Goal: Information Seeking & Learning: Learn about a topic

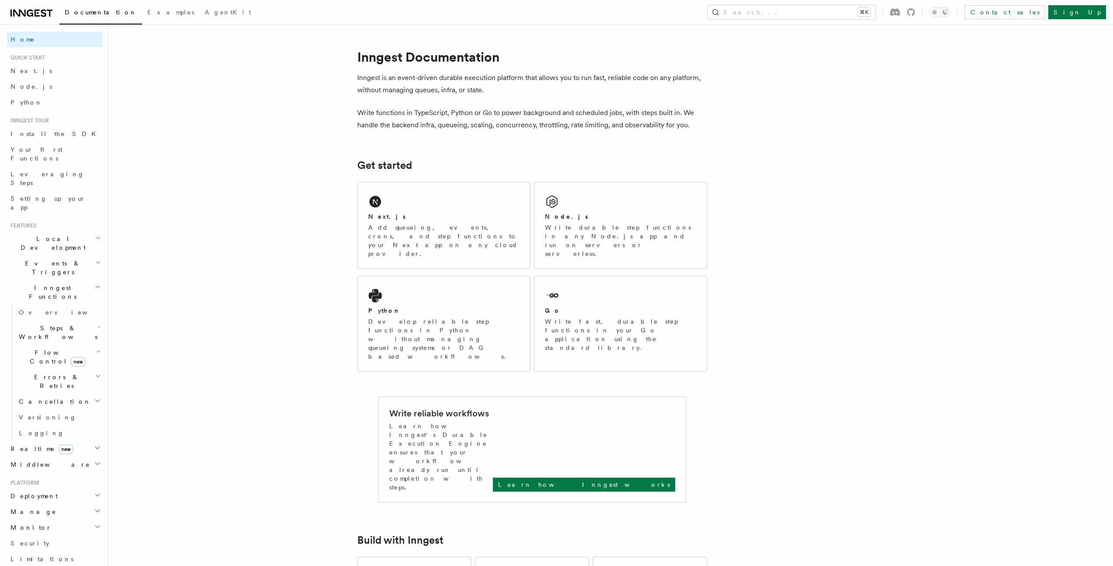
click at [45, 259] on span "Events & Triggers" at bounding box center [51, 267] width 88 height 17
click at [43, 280] on link "Overview" at bounding box center [58, 288] width 87 height 16
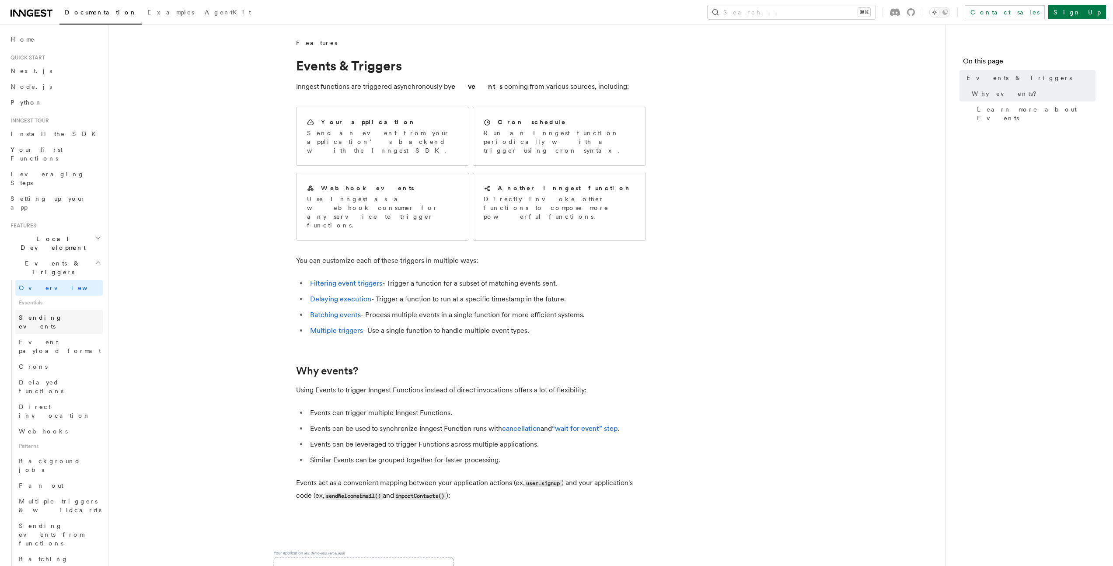
click at [52, 314] on span "Sending events" at bounding box center [41, 322] width 44 height 16
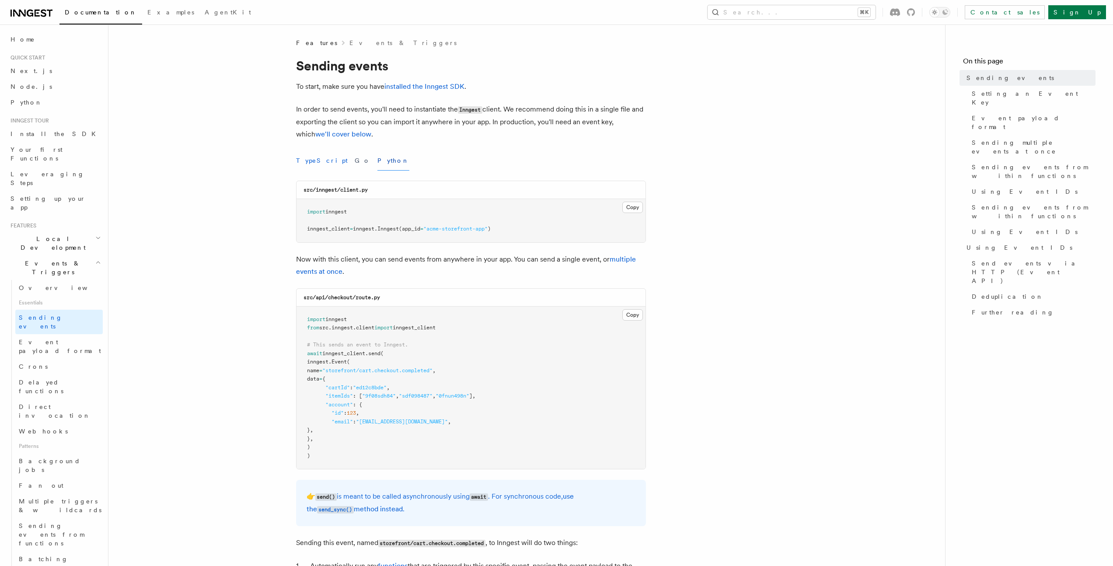
click at [325, 158] on button "TypeScript" at bounding box center [322, 161] width 52 height 20
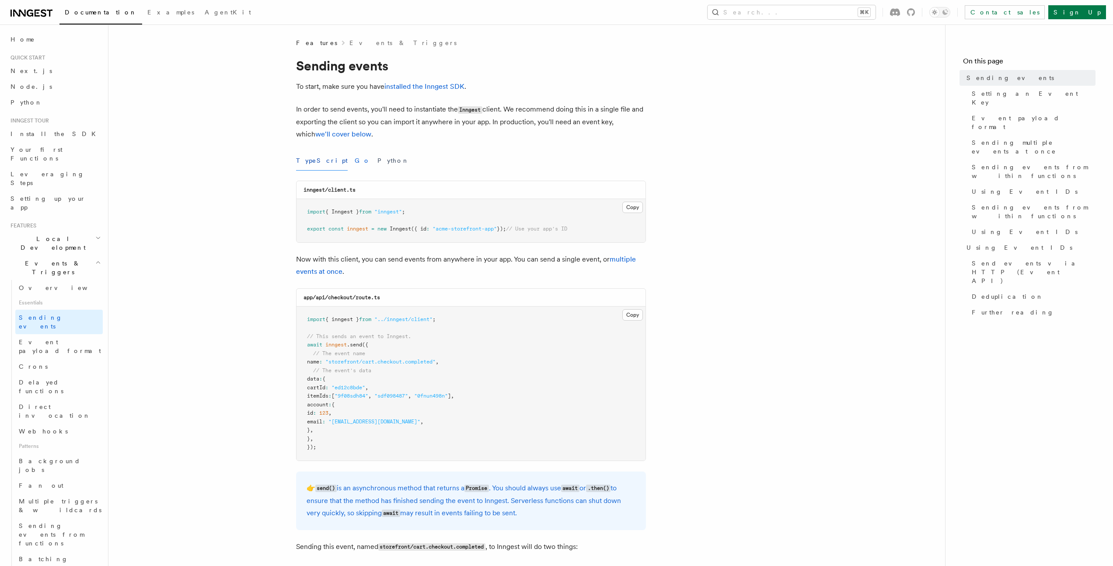
click at [355, 159] on button "Go" at bounding box center [363, 161] width 16 height 20
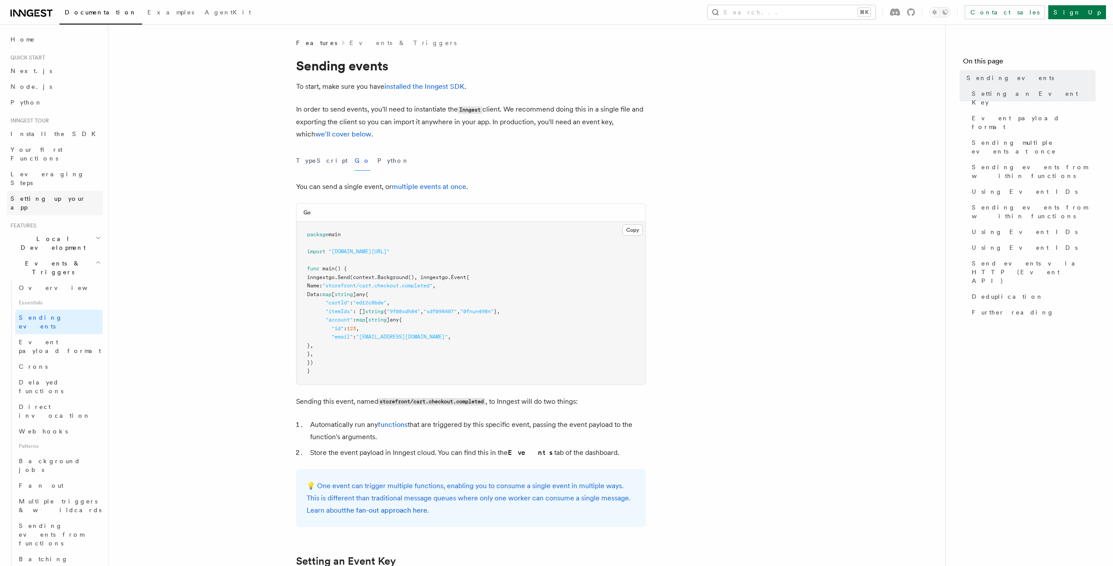
click at [56, 195] on span "Setting up your app" at bounding box center [47, 203] width 75 height 16
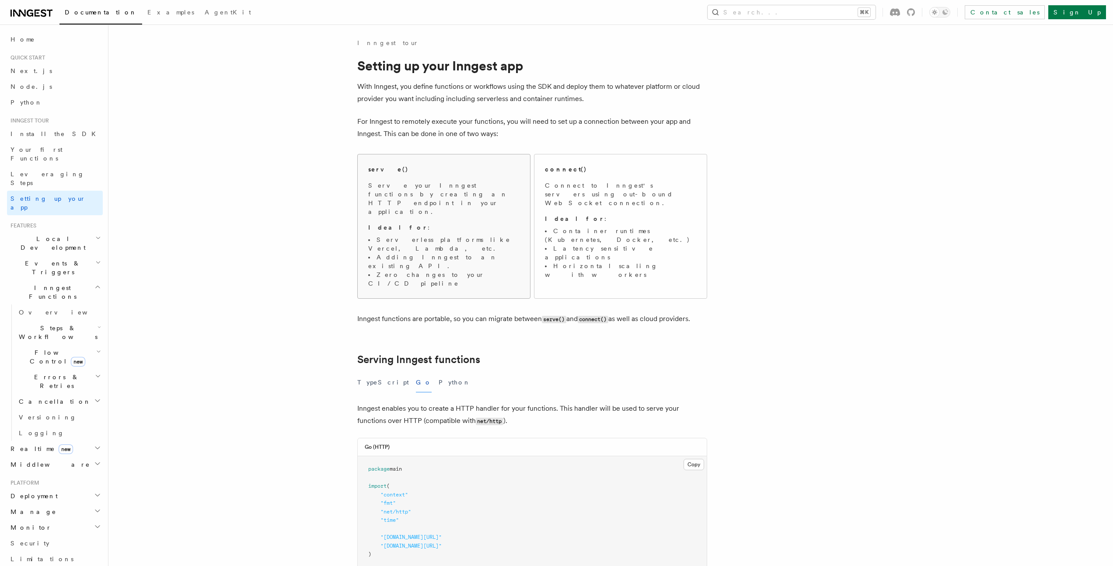
click at [444, 216] on span "Serve your Inngest functions by creating an HTTP endpoint in your application. …" at bounding box center [443, 234] width 151 height 107
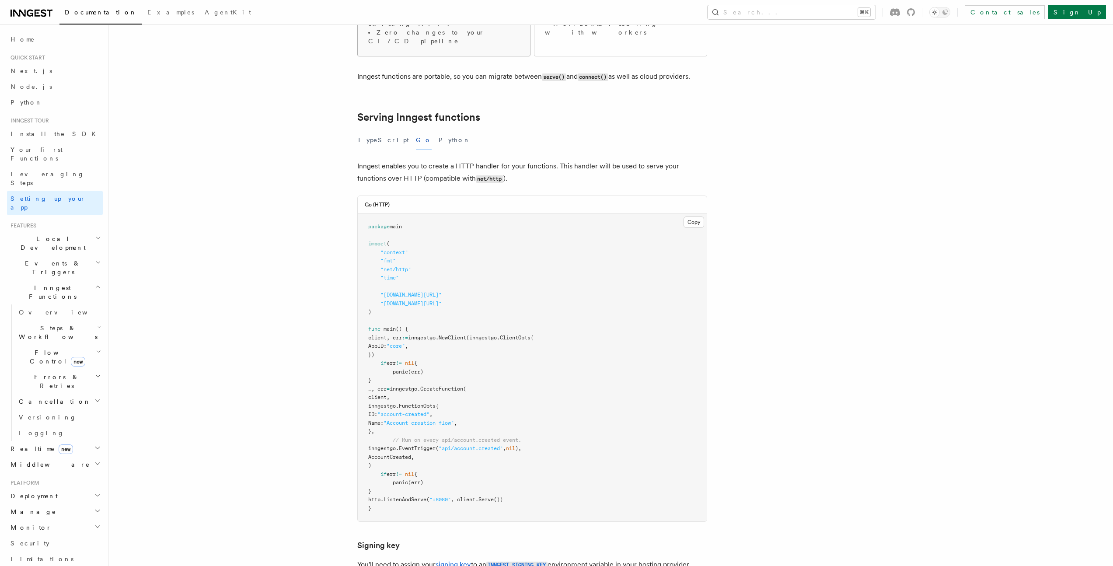
scroll to position [268, 0]
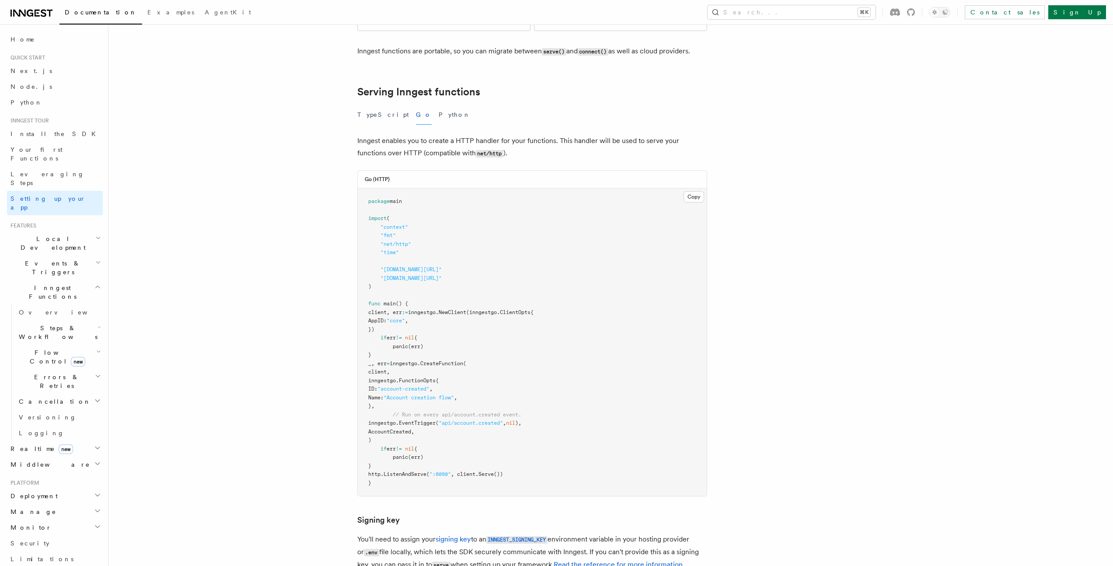
click at [442, 266] on span ""github.com/inngest/inngestgo"" at bounding box center [411, 269] width 61 height 6
drag, startPoint x: 380, startPoint y: 270, endPoint x: 417, endPoint y: 308, distance: 53.2
click at [417, 308] on pre "package main import ( "context" "fmt" "net/http" "time" "github.com/inngest/inn…" at bounding box center [532, 343] width 349 height 308
copy code "client, err := inngestgo. NewClient (inngestgo.ClientOpts{ AppID: "core" , }) i…"
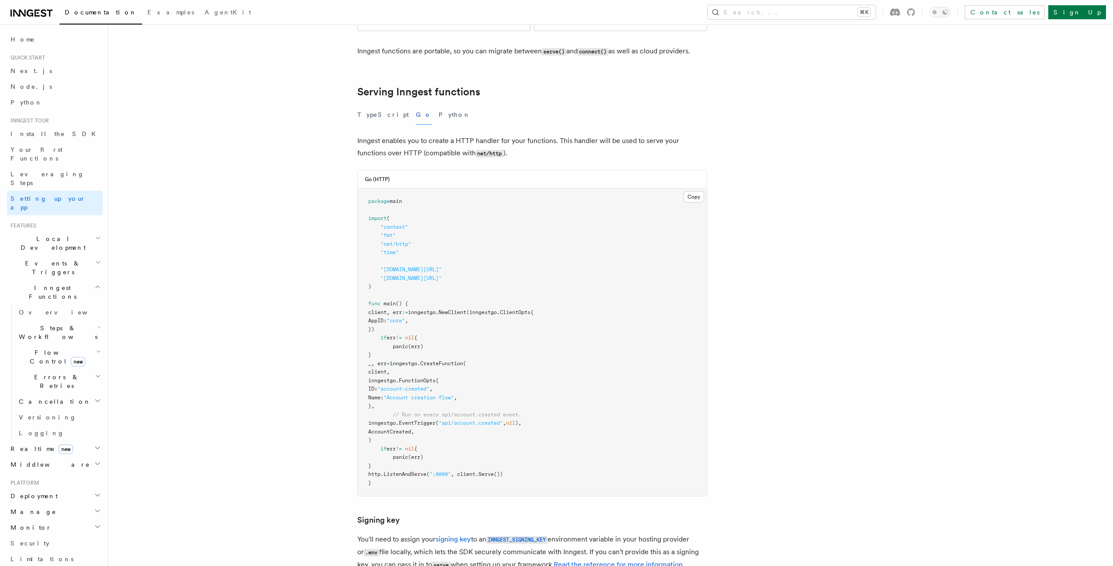
drag, startPoint x: 381, startPoint y: 226, endPoint x: 515, endPoint y: 226, distance: 134.3
click at [515, 226] on pre "package main import ( "context" "fmt" "net/http" "time" "github.com/inngest/inn…" at bounding box center [532, 343] width 349 height 308
copy span ""github.com/inngest/inngestgo""
click at [49, 259] on span "Events & Triggers" at bounding box center [51, 267] width 88 height 17
click at [50, 310] on link "Sending events" at bounding box center [58, 322] width 87 height 24
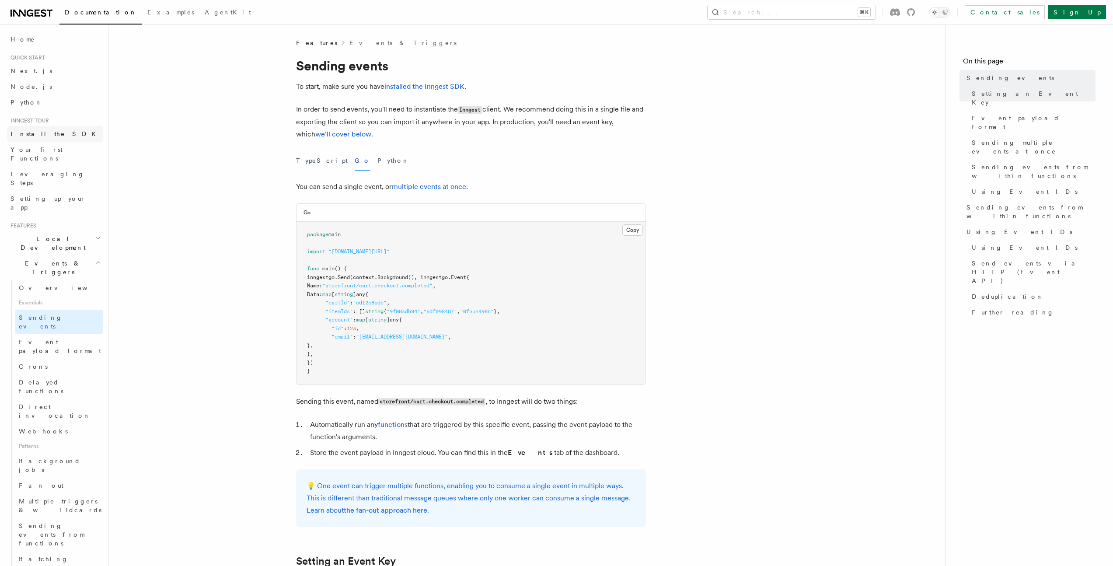
click at [40, 134] on span "Install the SDK" at bounding box center [55, 133] width 91 height 7
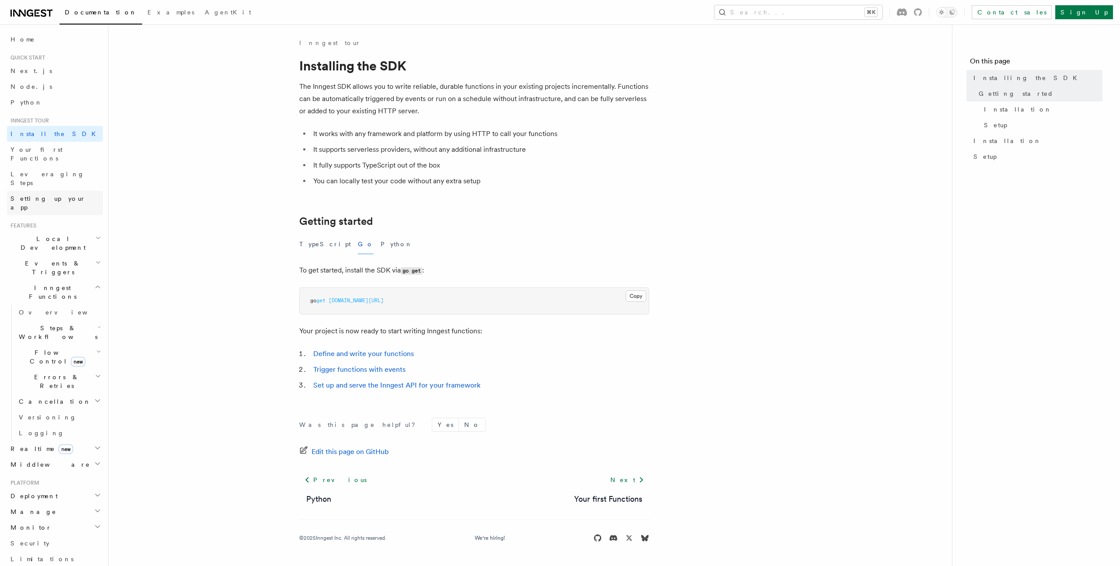
click at [40, 195] on span "Setting up your app" at bounding box center [47, 203] width 75 height 16
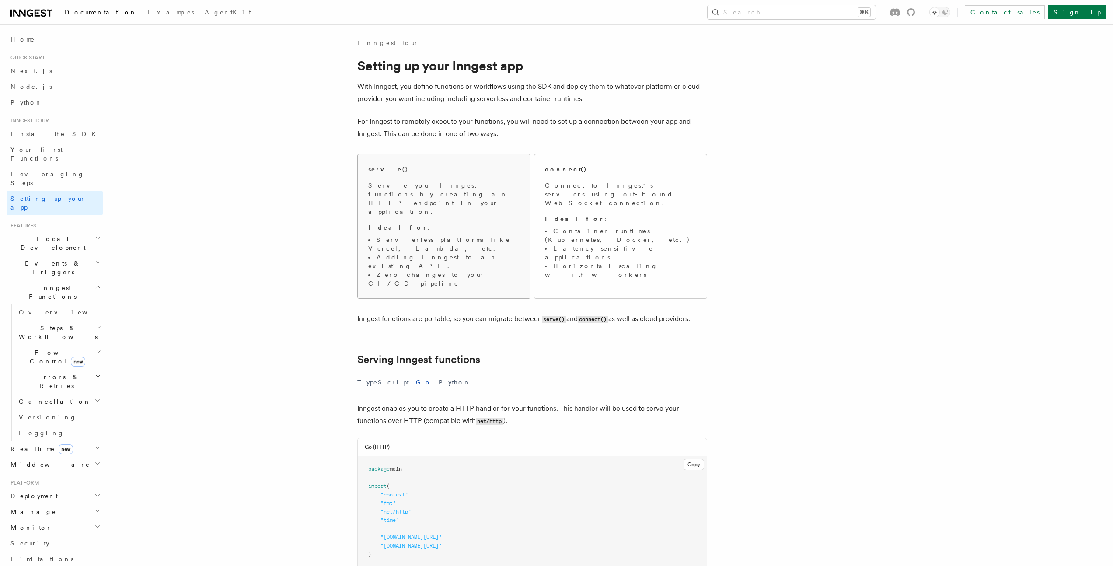
click at [422, 270] on li "Zero changes to your CI/CD pipeline" at bounding box center [443, 278] width 151 height 17
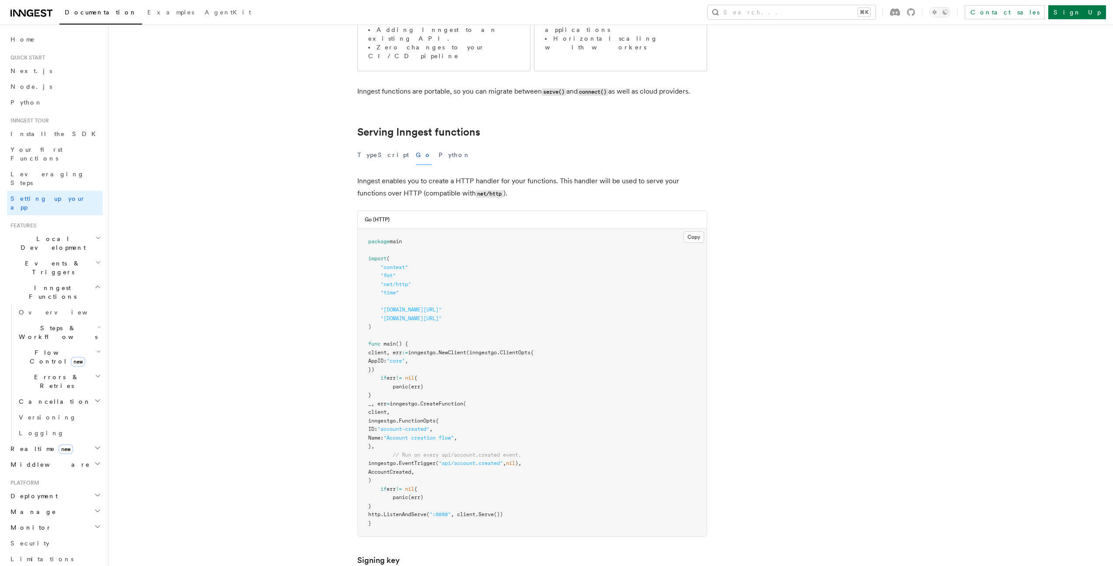
scroll to position [268, 0]
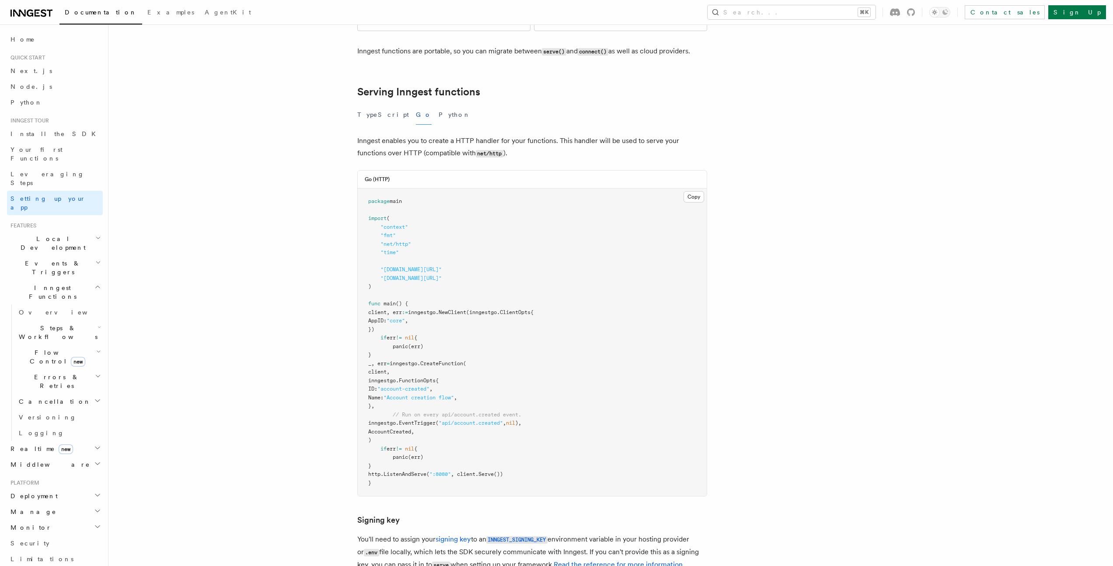
drag, startPoint x: 377, startPoint y: 225, endPoint x: 534, endPoint y: 226, distance: 156.6
click at [534, 226] on pre "package main import ( "context" "fmt" "net/http" "time" "github.com/inngest/inn…" at bounding box center [532, 343] width 349 height 308
copy span ""github.com/inngest/inngestgo""
click at [388, 313] on pre "package main import ( "context" "fmt" "net/http" "time" "github.com/inngest/inn…" at bounding box center [532, 343] width 349 height 308
click at [45, 259] on span "Events & Triggers" at bounding box center [51, 267] width 88 height 17
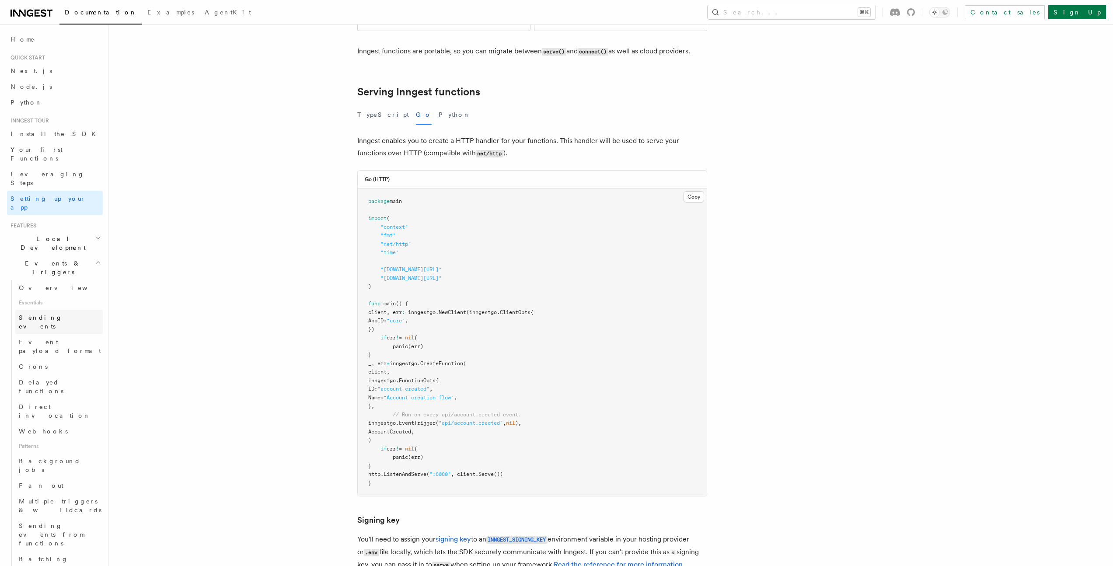
click at [53, 314] on span "Sending events" at bounding box center [41, 322] width 44 height 16
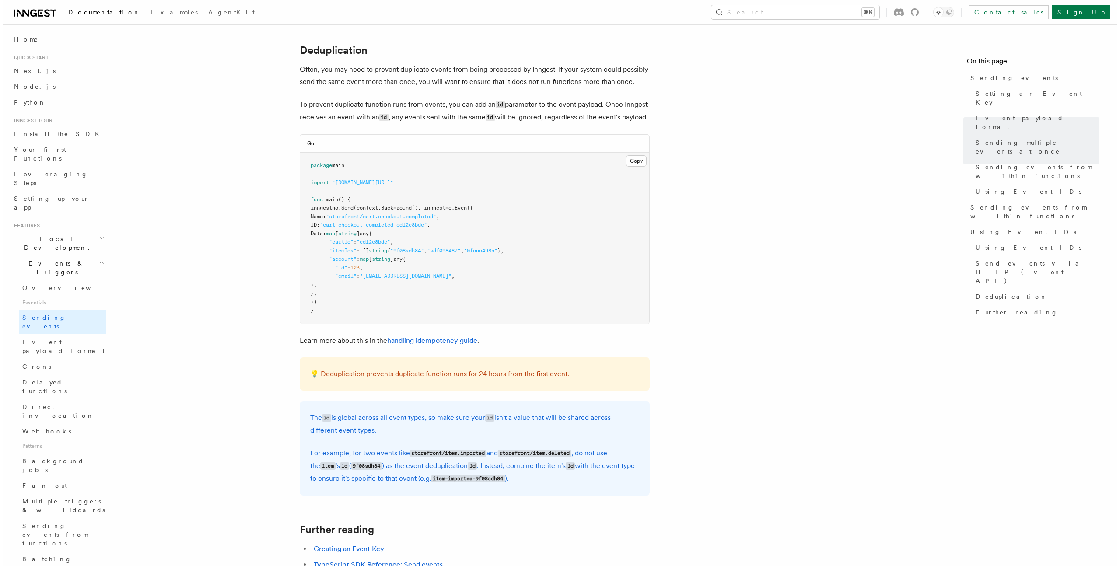
scroll to position [1714, 0]
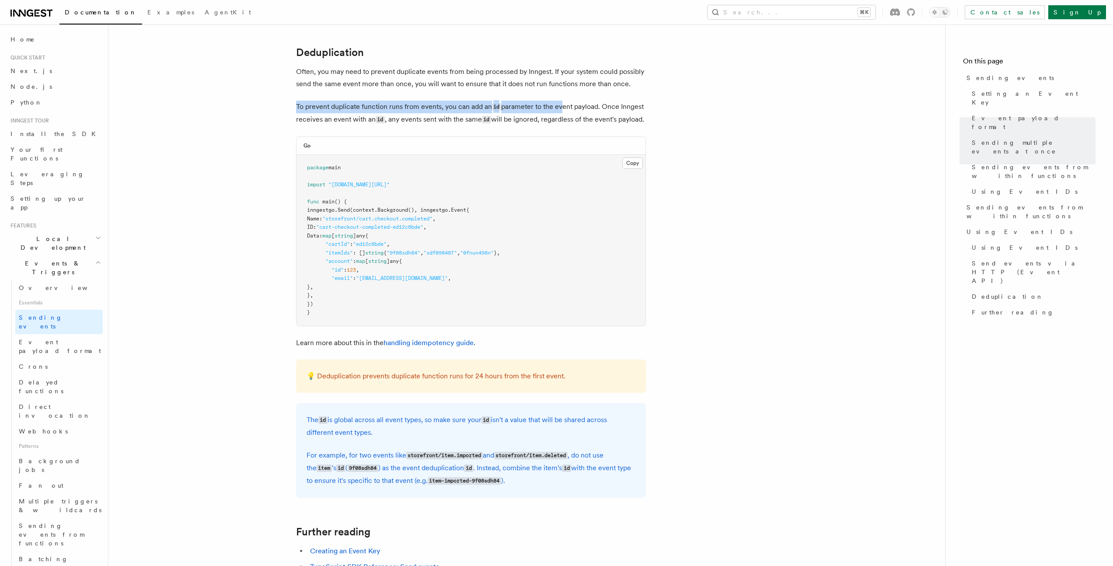
drag, startPoint x: 301, startPoint y: 94, endPoint x: 562, endPoint y: 95, distance: 260.7
click at [562, 101] on p "To prevent duplicate function runs from events, you can add an id parameter to …" at bounding box center [471, 113] width 350 height 25
click at [815, 14] on button "Search... ⌘K" at bounding box center [792, 12] width 168 height 14
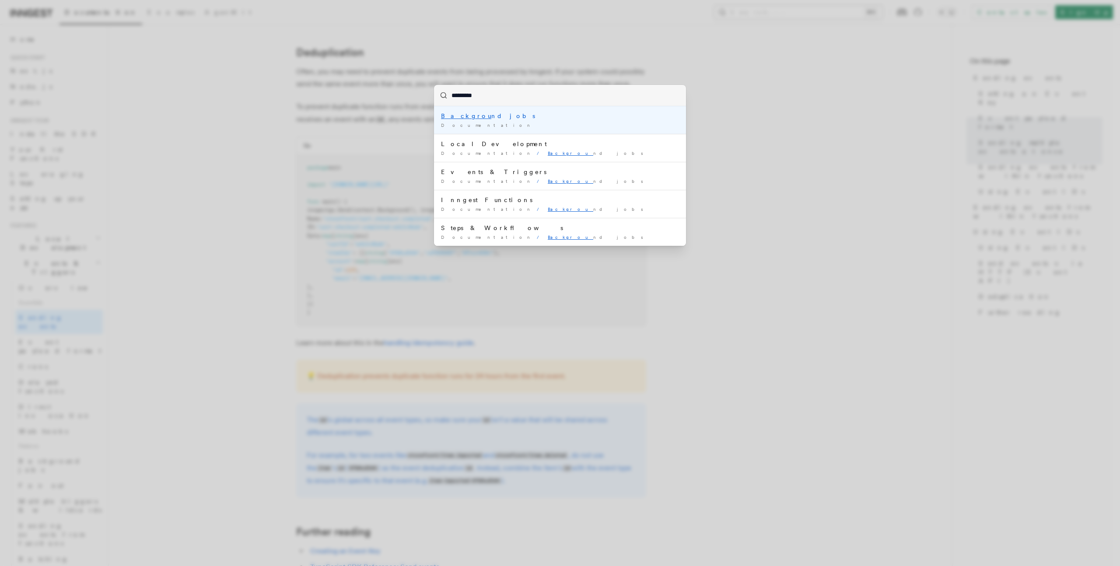
type input "**********"
click at [490, 115] on div "Background jobs" at bounding box center [560, 116] width 238 height 9
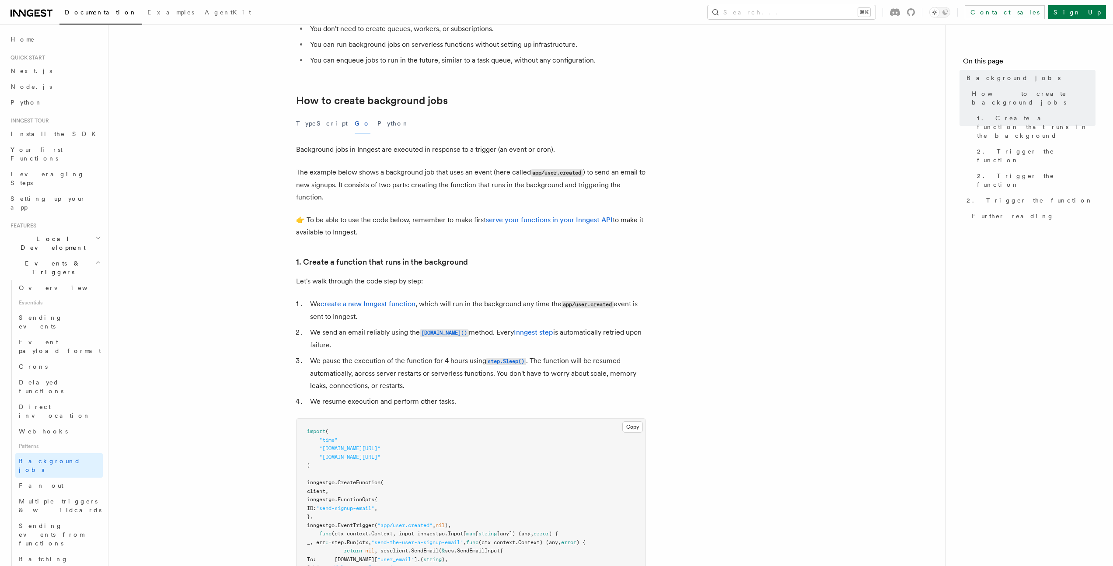
scroll to position [106, 0]
click at [378, 124] on button "Python" at bounding box center [394, 121] width 32 height 20
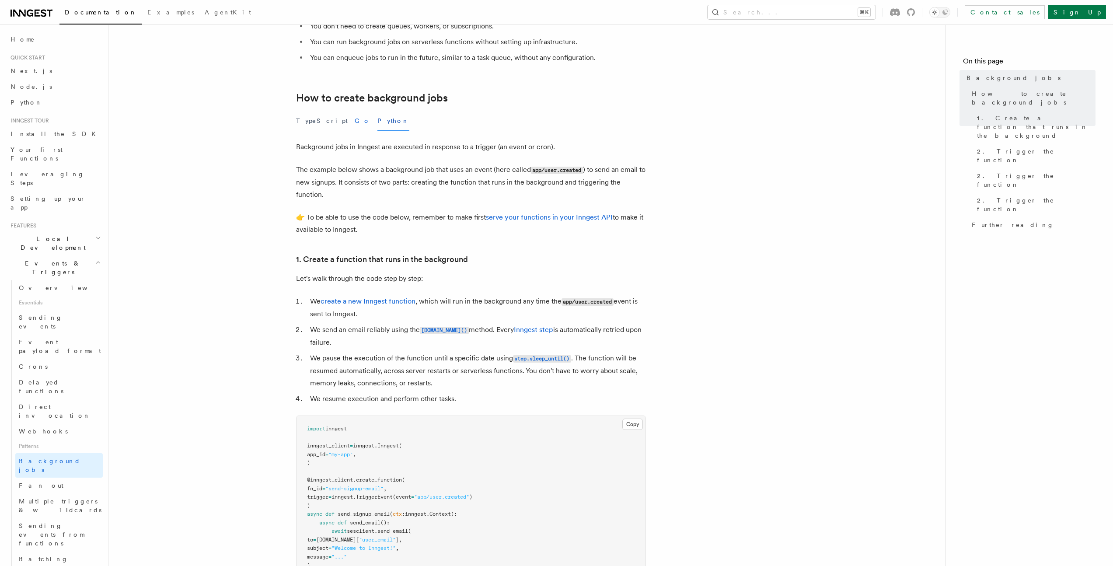
click at [355, 124] on button "Go" at bounding box center [363, 121] width 16 height 20
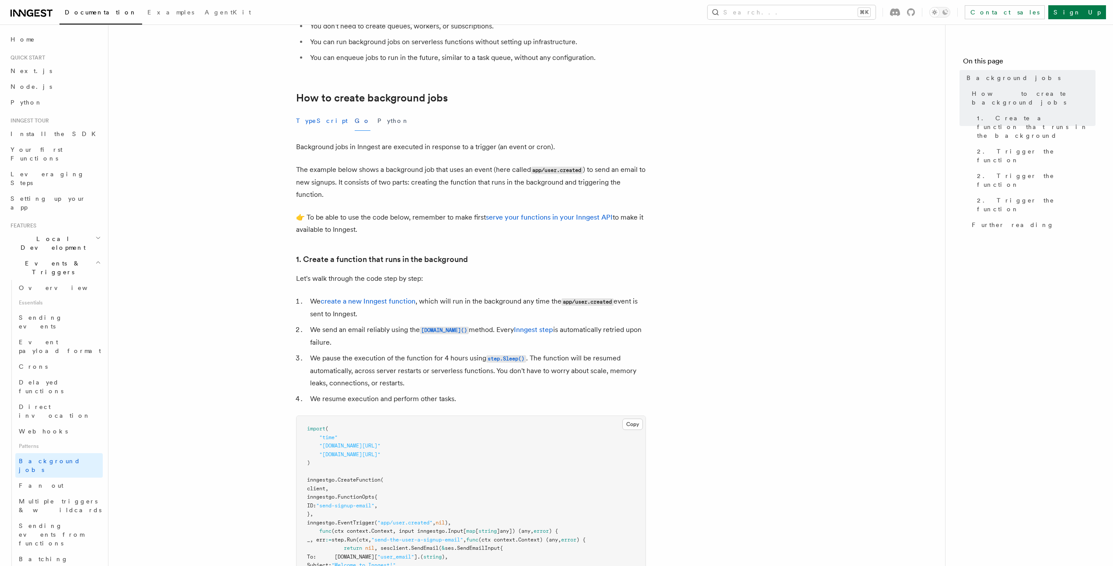
click at [315, 122] on button "TypeScript" at bounding box center [322, 121] width 52 height 20
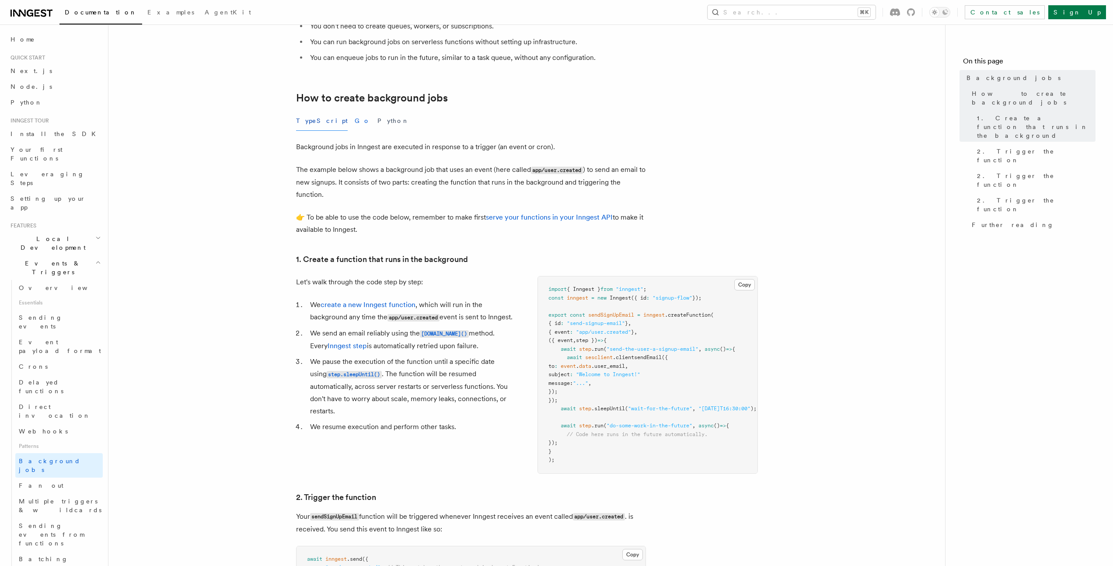
click at [355, 121] on button "Go" at bounding box center [363, 121] width 16 height 20
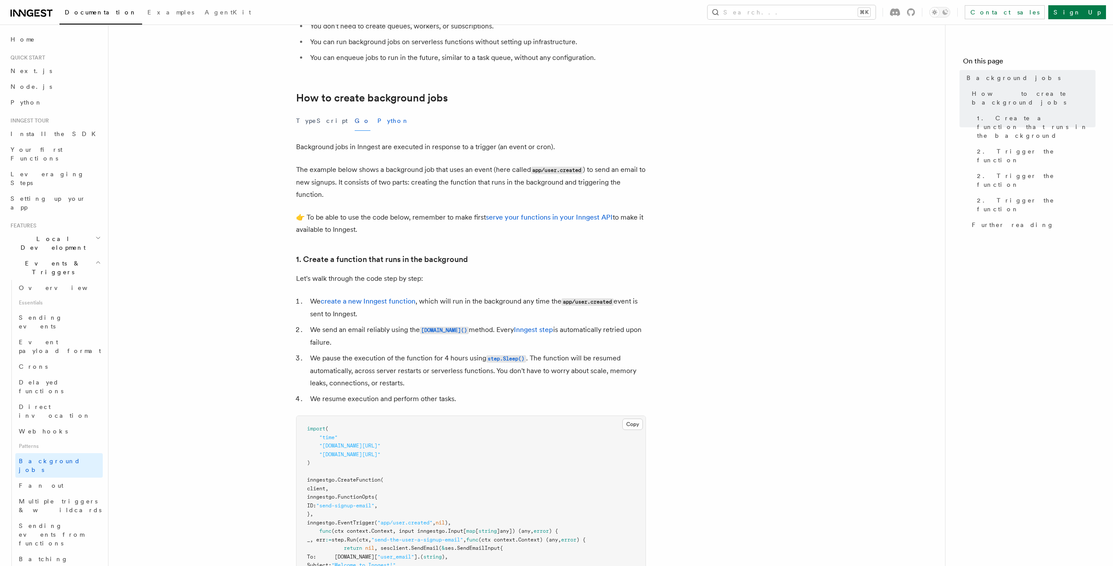
click at [378, 121] on button "Python" at bounding box center [394, 121] width 32 height 20
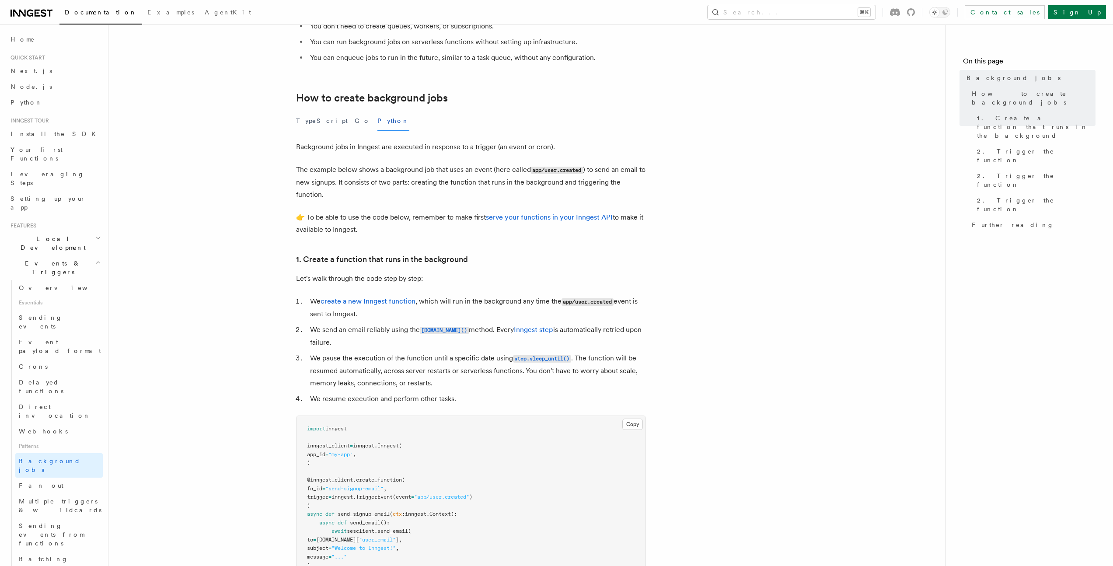
click at [342, 123] on div "TypeScript Go Python" at bounding box center [471, 121] width 350 height 20
click at [308, 122] on button "TypeScript" at bounding box center [322, 121] width 52 height 20
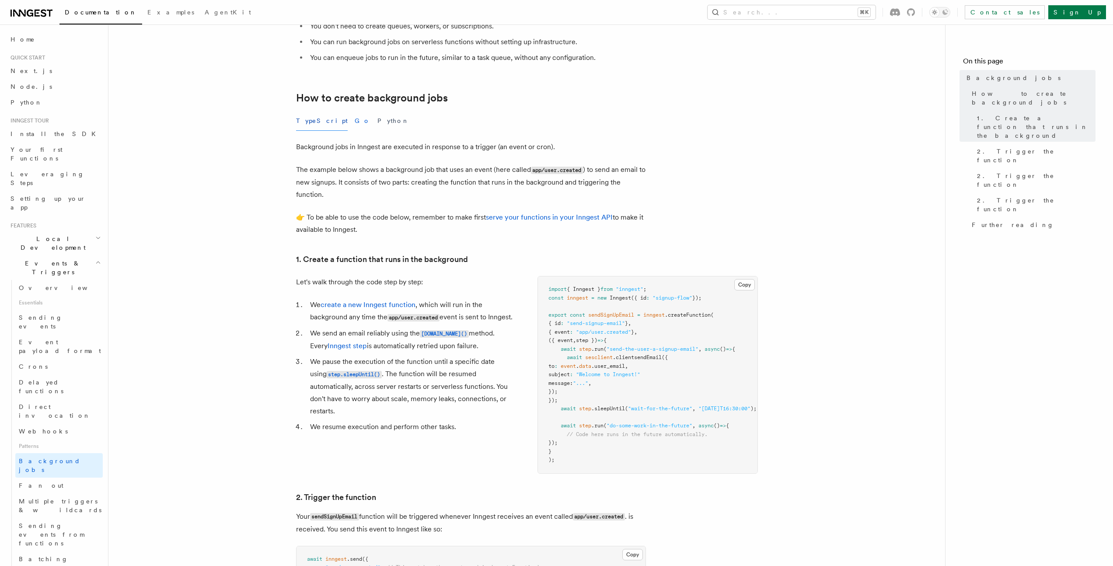
click at [355, 122] on button "Go" at bounding box center [363, 121] width 16 height 20
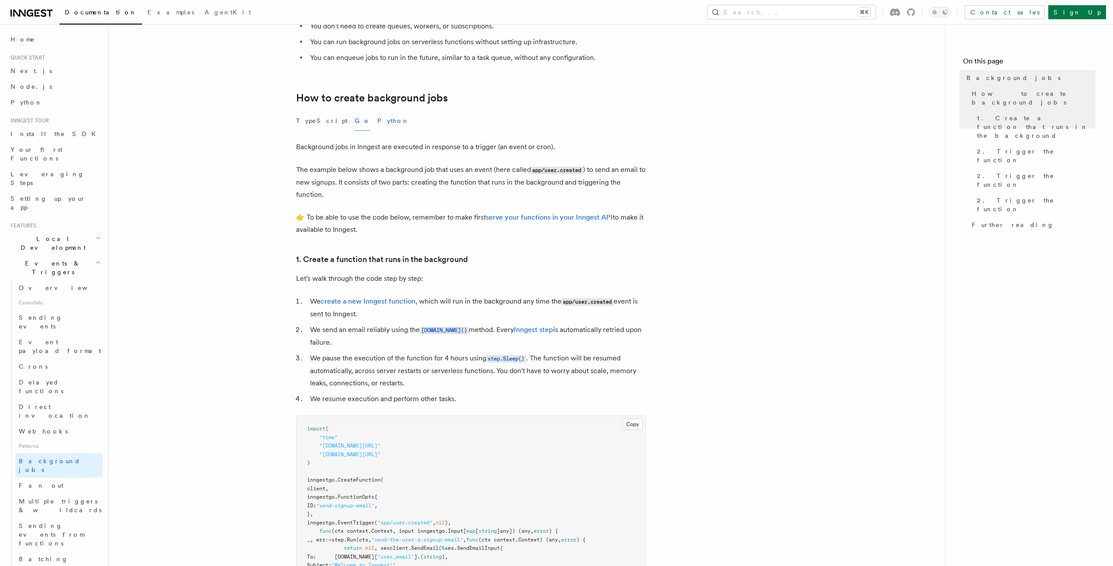
click at [378, 123] on button "Python" at bounding box center [394, 121] width 32 height 20
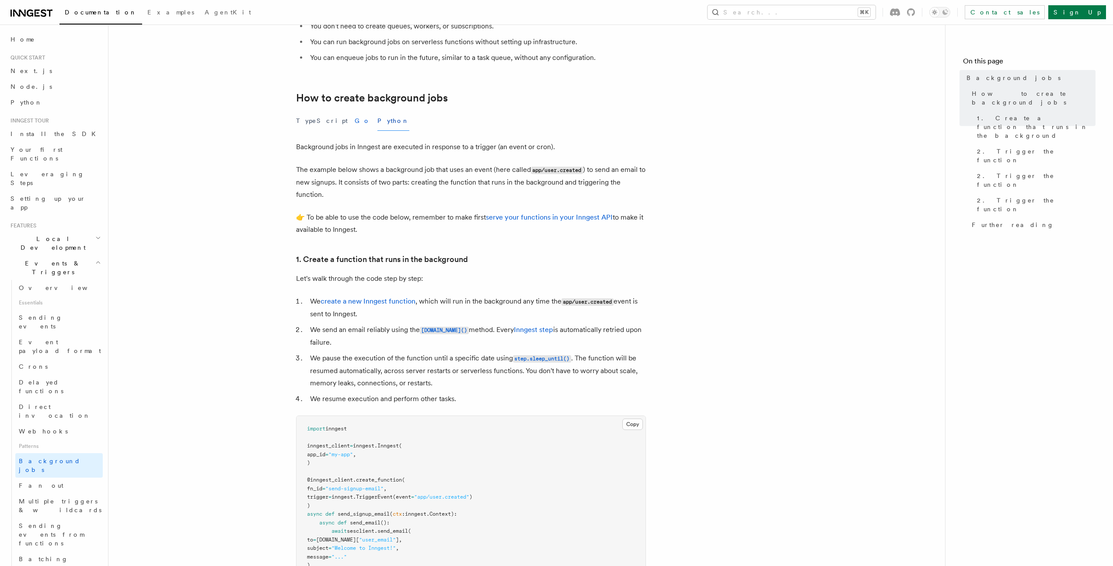
click at [355, 124] on button "Go" at bounding box center [363, 121] width 16 height 20
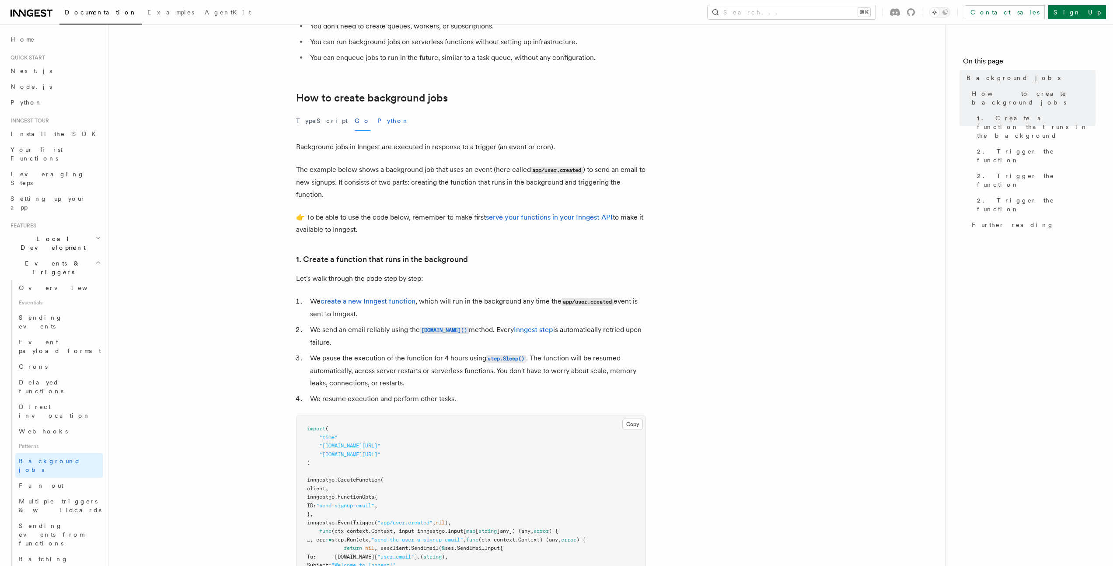
click at [378, 123] on button "Python" at bounding box center [394, 121] width 32 height 20
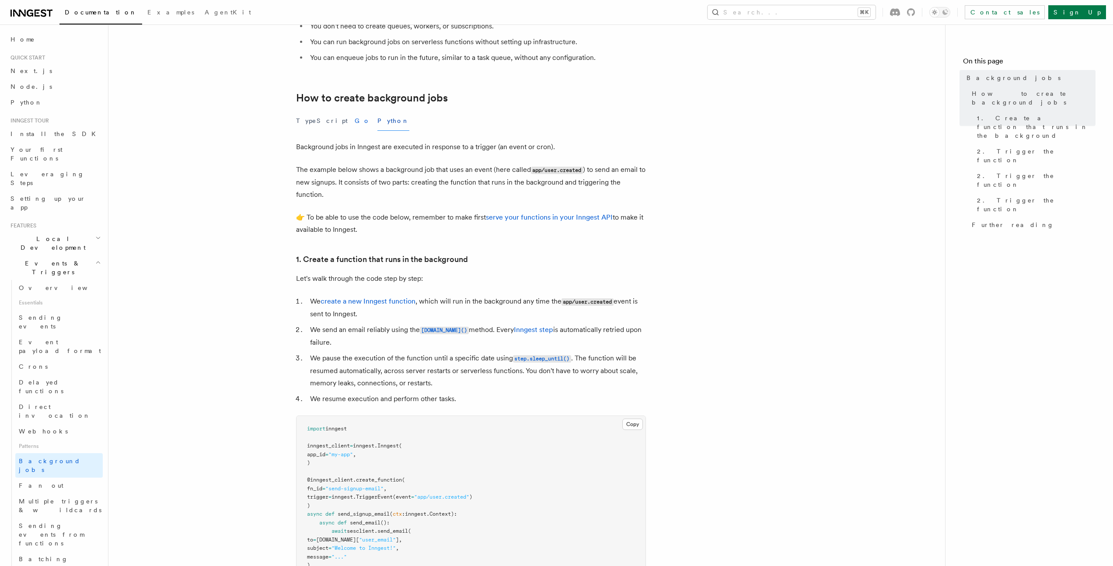
click at [355, 123] on button "Go" at bounding box center [363, 121] width 16 height 20
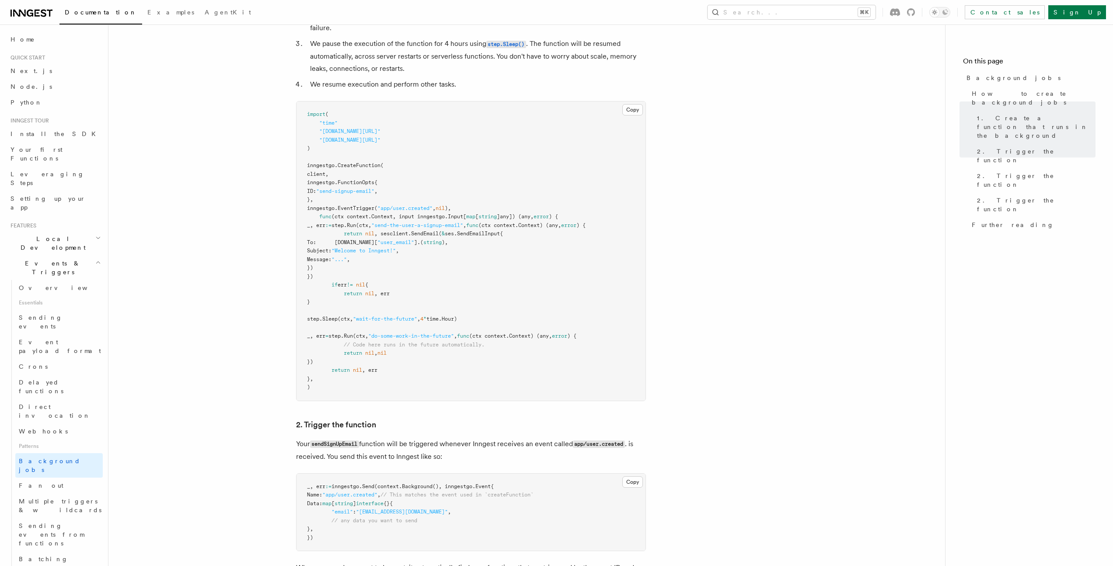
scroll to position [422, 0]
click at [338, 315] on span "Sleep" at bounding box center [329, 317] width 15 height 6
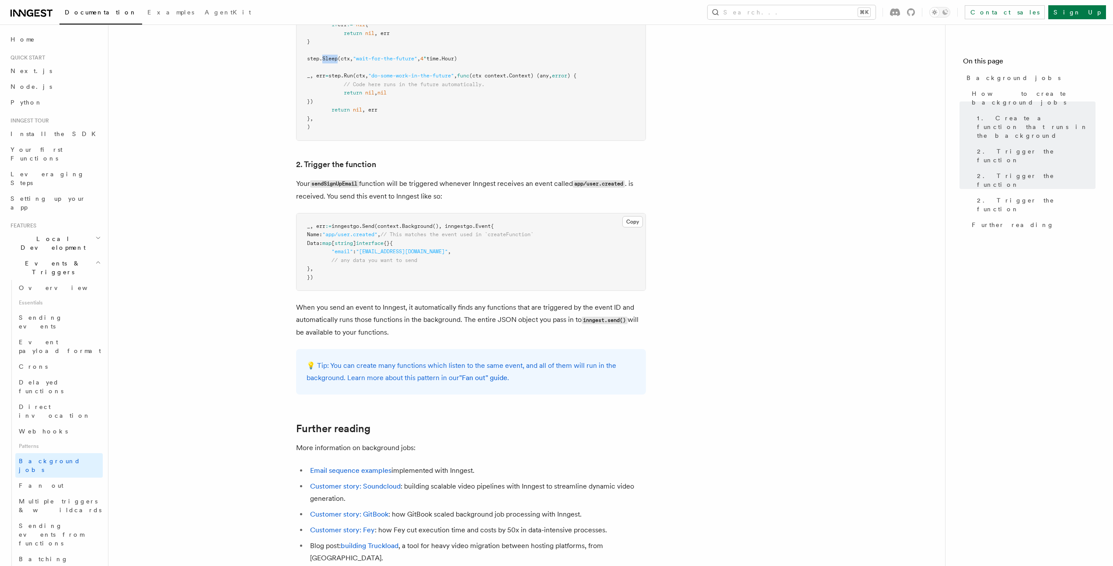
scroll to position [854, 0]
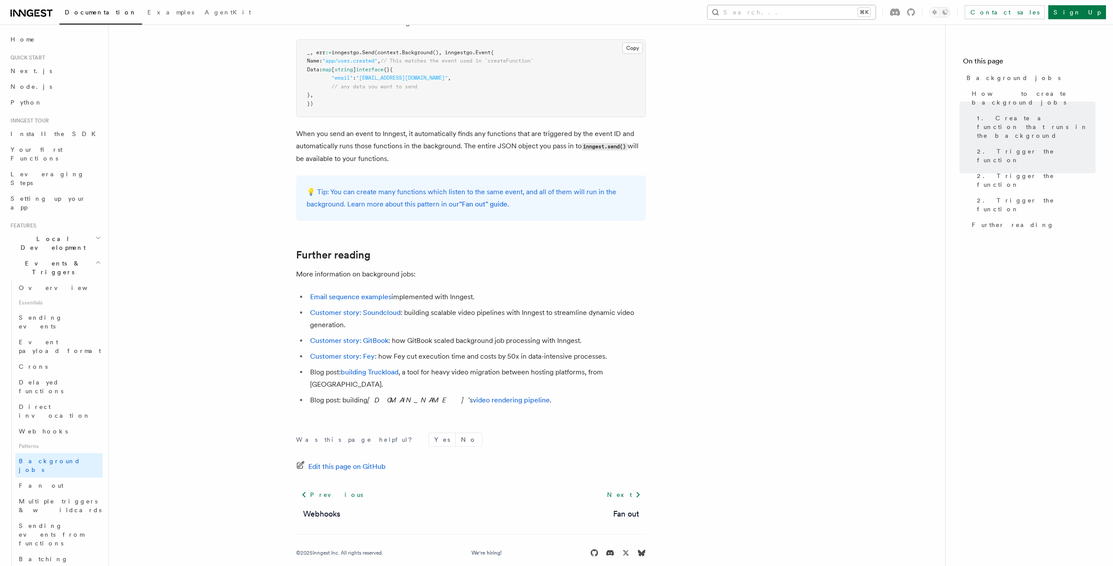
click at [846, 13] on button "Search... ⌘K" at bounding box center [792, 12] width 168 height 14
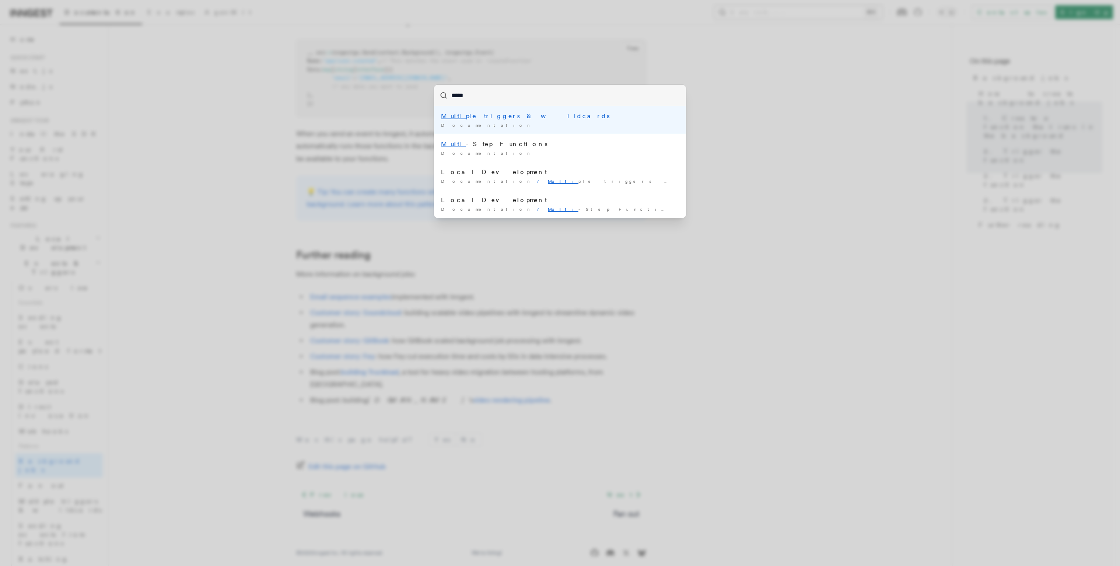
type input "*****"
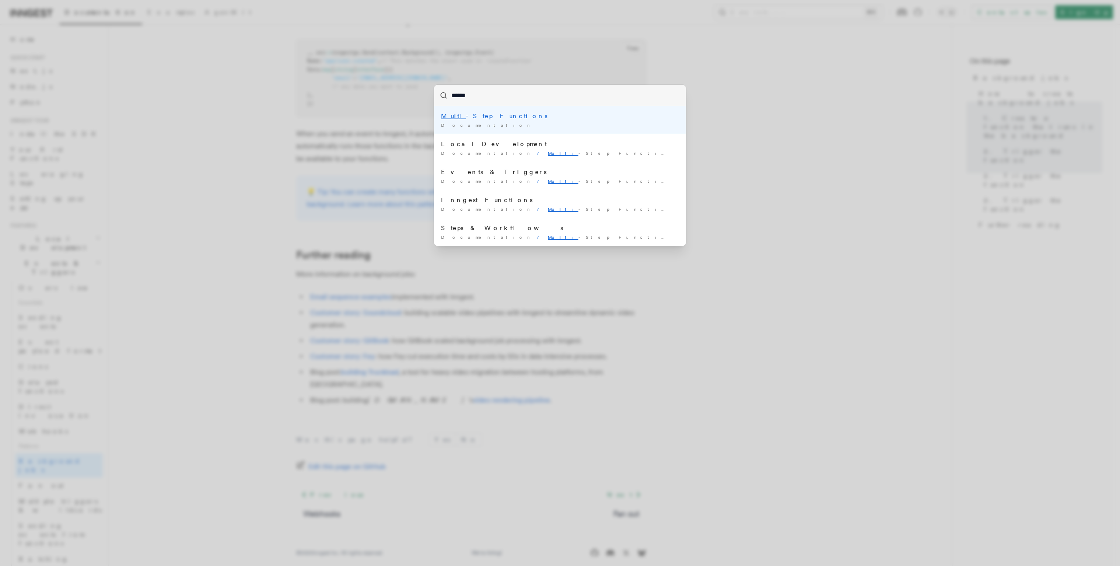
click at [489, 114] on div "Multi -Step Functions" at bounding box center [560, 116] width 238 height 9
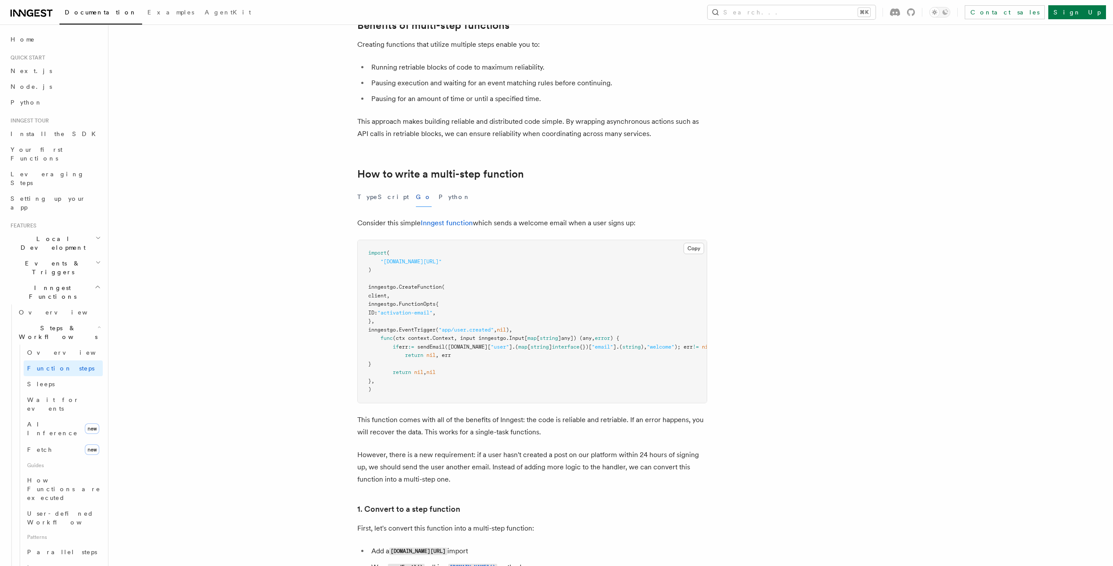
scroll to position [149, 0]
click at [439, 198] on button "Python" at bounding box center [455, 197] width 32 height 20
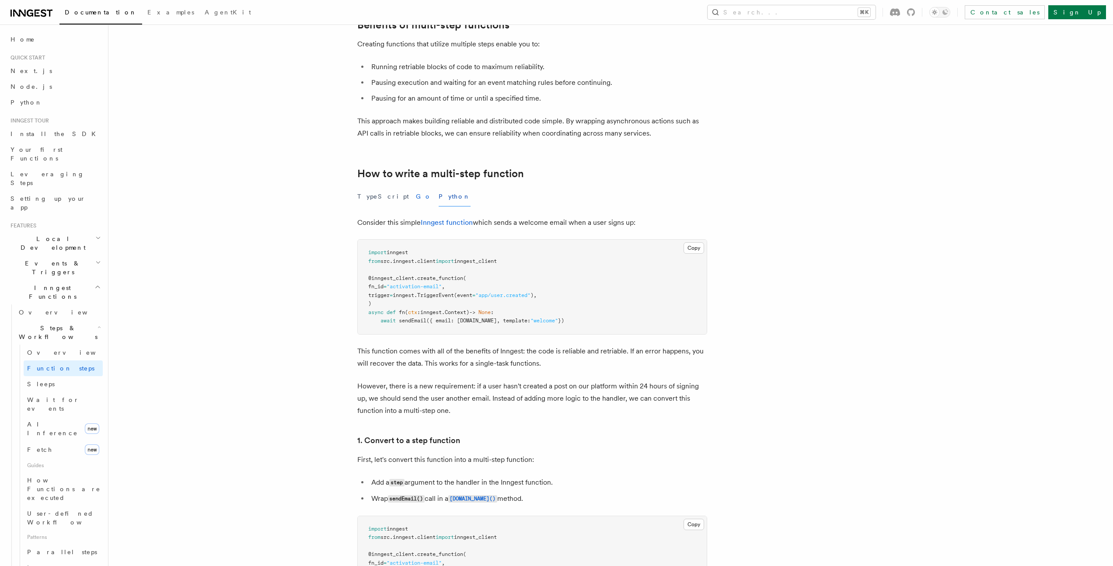
click at [416, 196] on button "Go" at bounding box center [424, 197] width 16 height 20
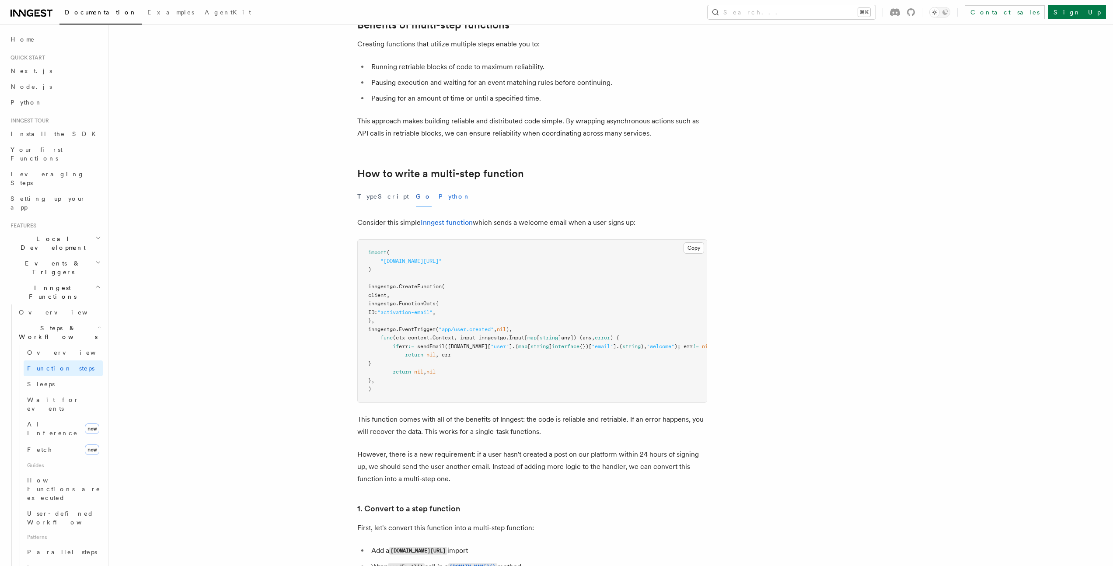
click at [439, 197] on button "Python" at bounding box center [455, 197] width 32 height 20
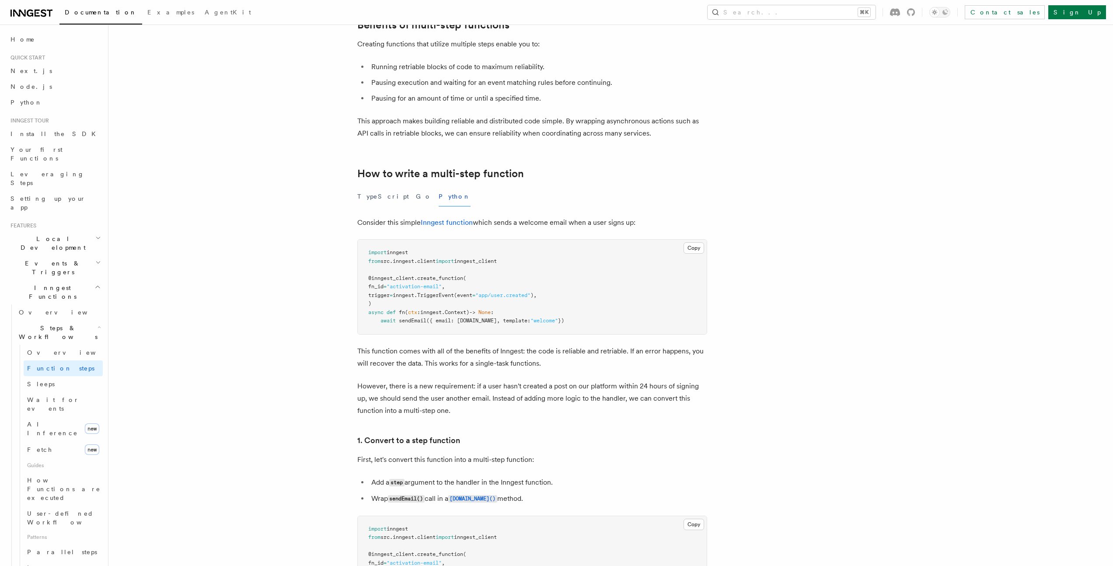
click at [406, 198] on div "TypeScript Go Python" at bounding box center [532, 197] width 350 height 20
click at [416, 197] on button "Go" at bounding box center [424, 197] width 16 height 20
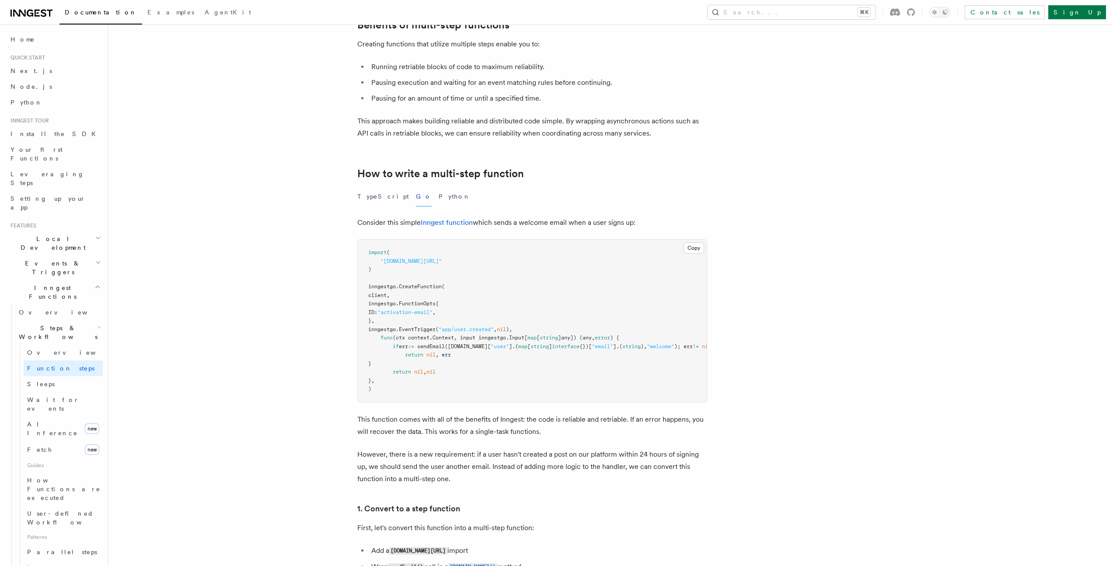
click at [429, 288] on span "CreateFunction" at bounding box center [420, 286] width 43 height 6
click at [507, 293] on pre "import ( "github.com/inngest/inngest-go" ) inngestgo. CreateFunction ( client, …" at bounding box center [532, 321] width 349 height 163
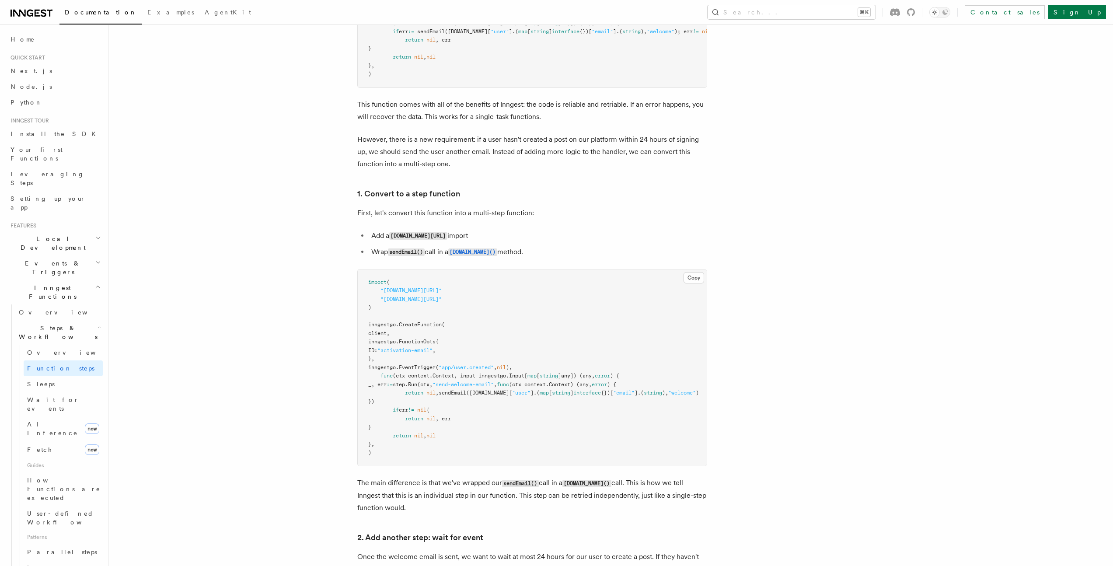
scroll to position [495, 0]
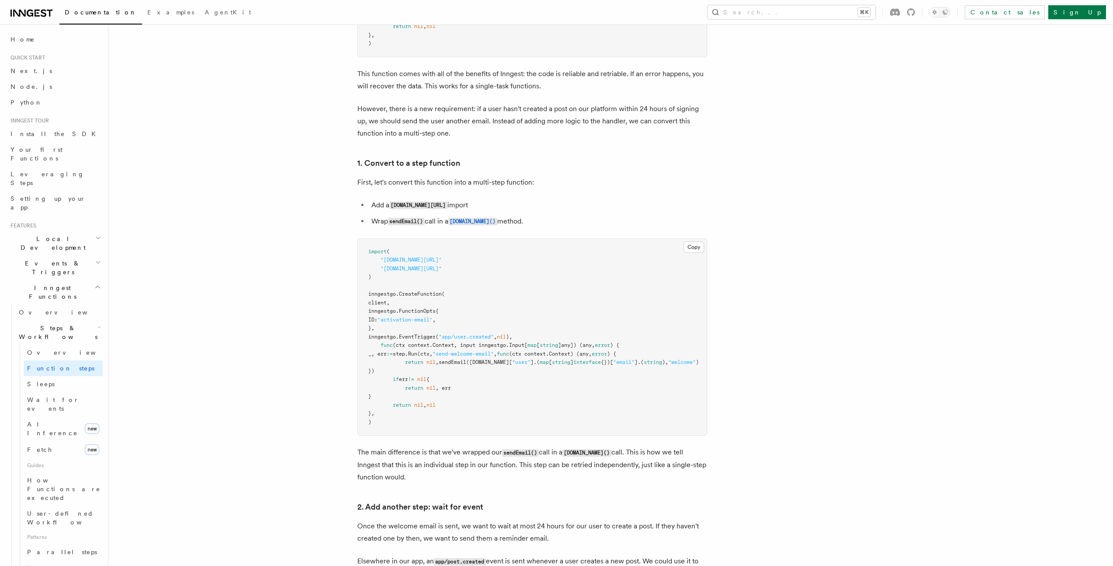
drag, startPoint x: 378, startPoint y: 213, endPoint x: 565, endPoint y: 210, distance: 186.8
click at [565, 210] on li "Add a github.com/inngest/inngest-go/step import" at bounding box center [538, 205] width 339 height 13
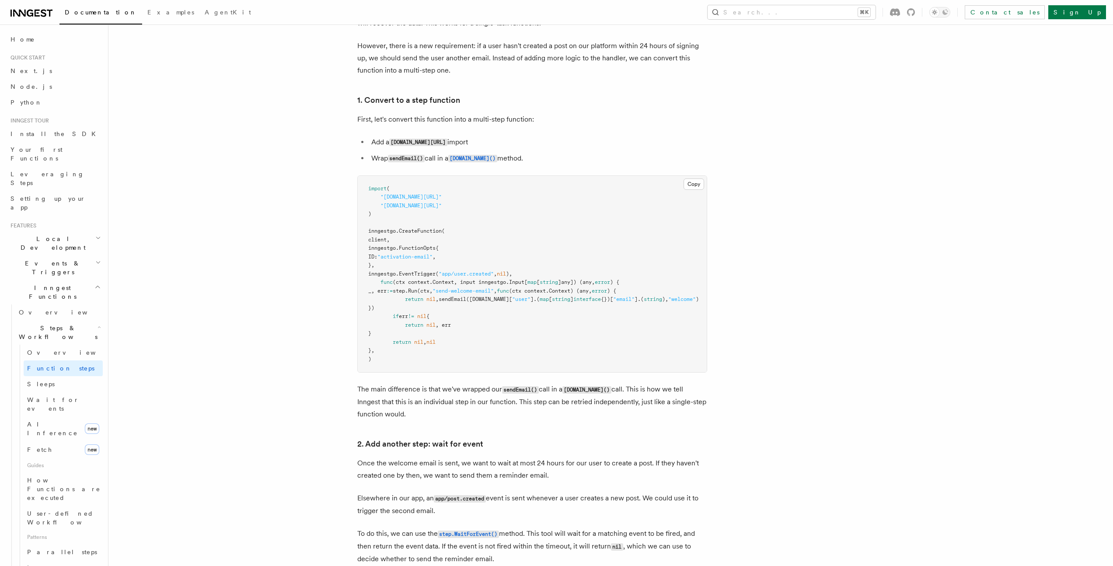
scroll to position [563, 0]
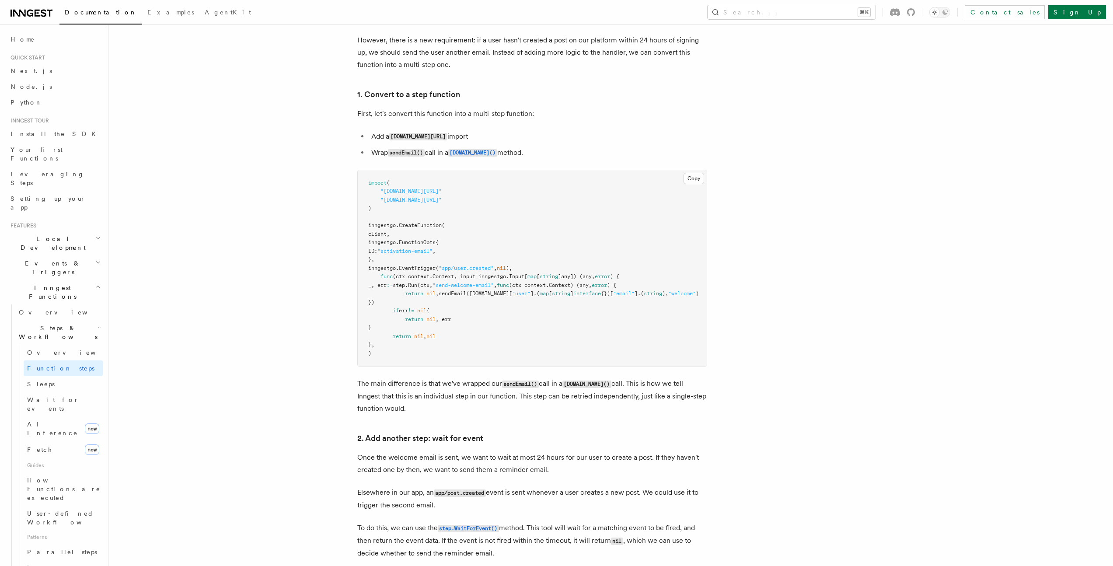
click at [408, 288] on span "step." at bounding box center [400, 285] width 15 height 6
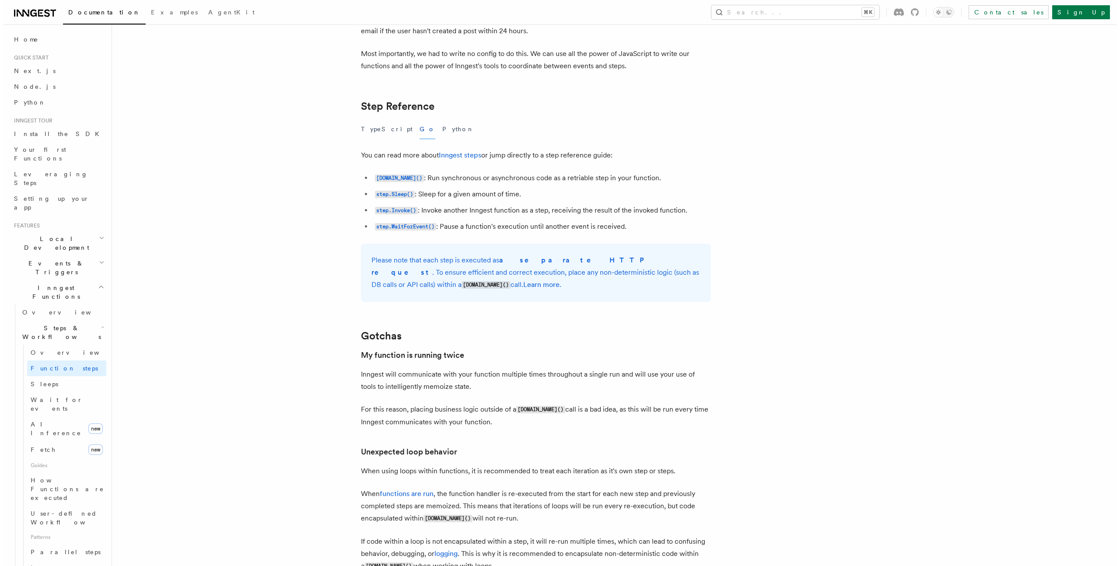
scroll to position [2007, 0]
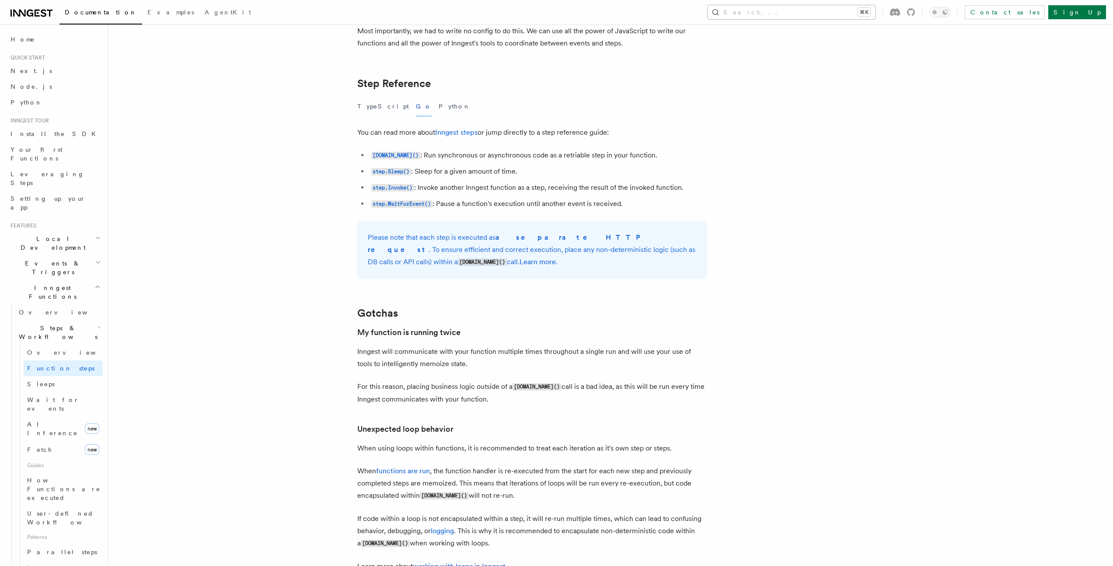
click at [794, 14] on button "Search... ⌘K" at bounding box center [792, 12] width 168 height 14
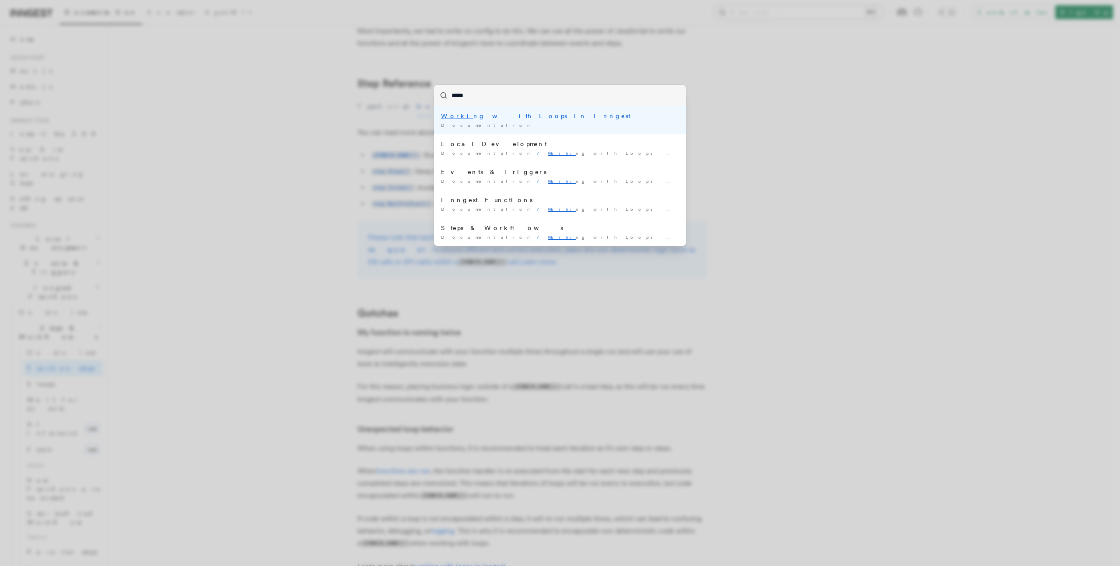
type input "******"
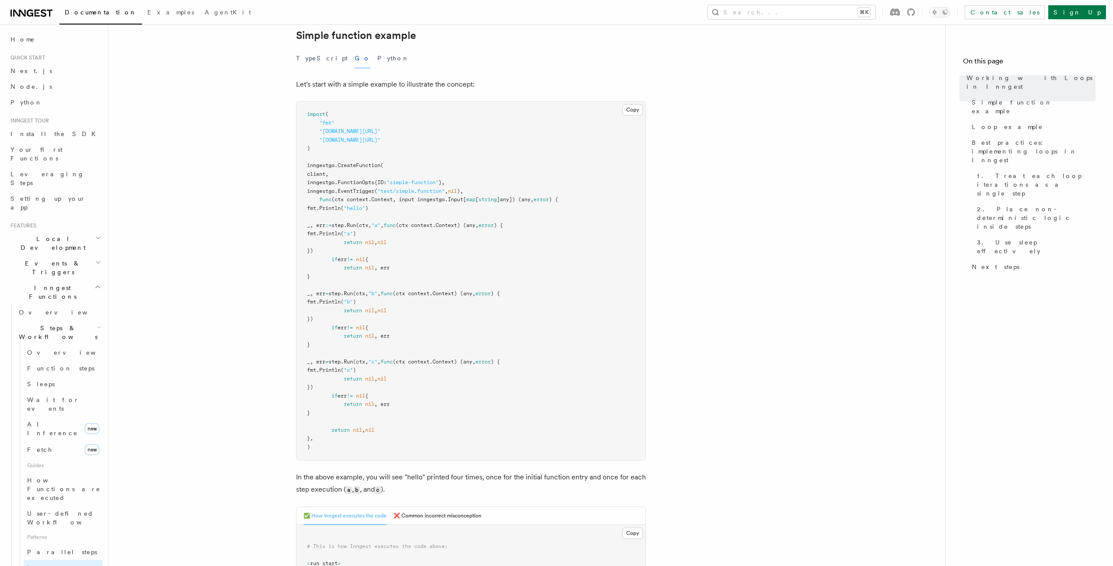
scroll to position [173, 0]
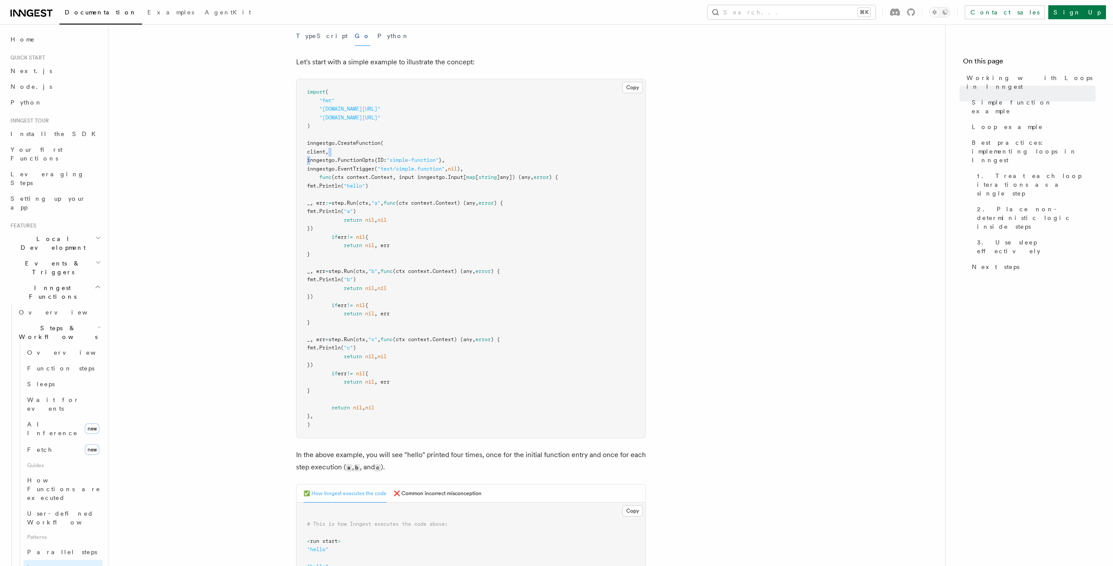
drag, startPoint x: 321, startPoint y: 161, endPoint x: 525, endPoint y: 157, distance: 204.8
click at [525, 157] on pre "import ( "fmt" "github.com/inngest/inngest-go" "github.com/inngest/inngest-go/s…" at bounding box center [471, 258] width 349 height 359
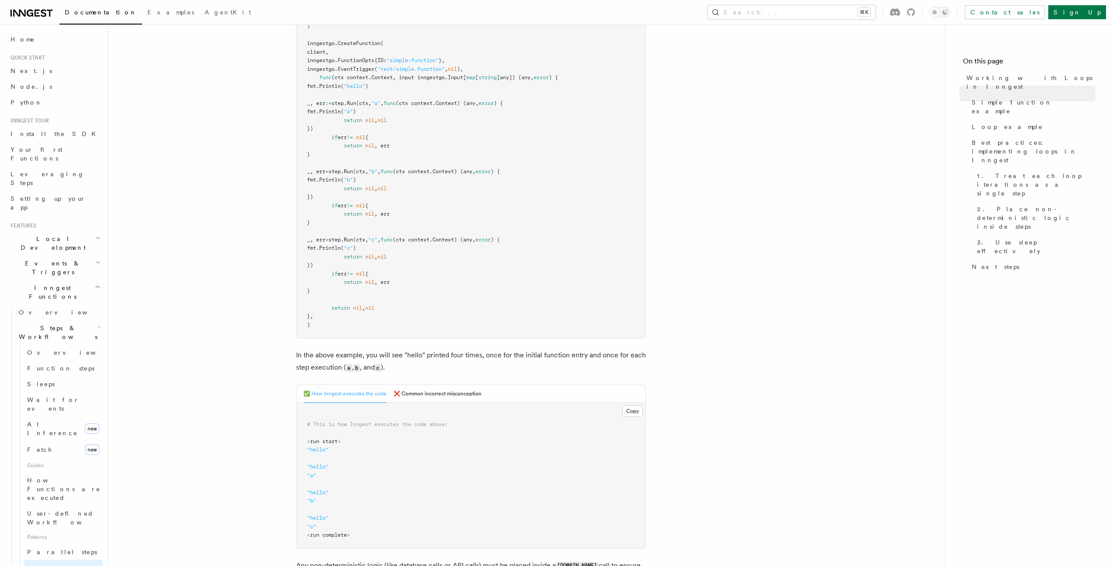
scroll to position [288, 0]
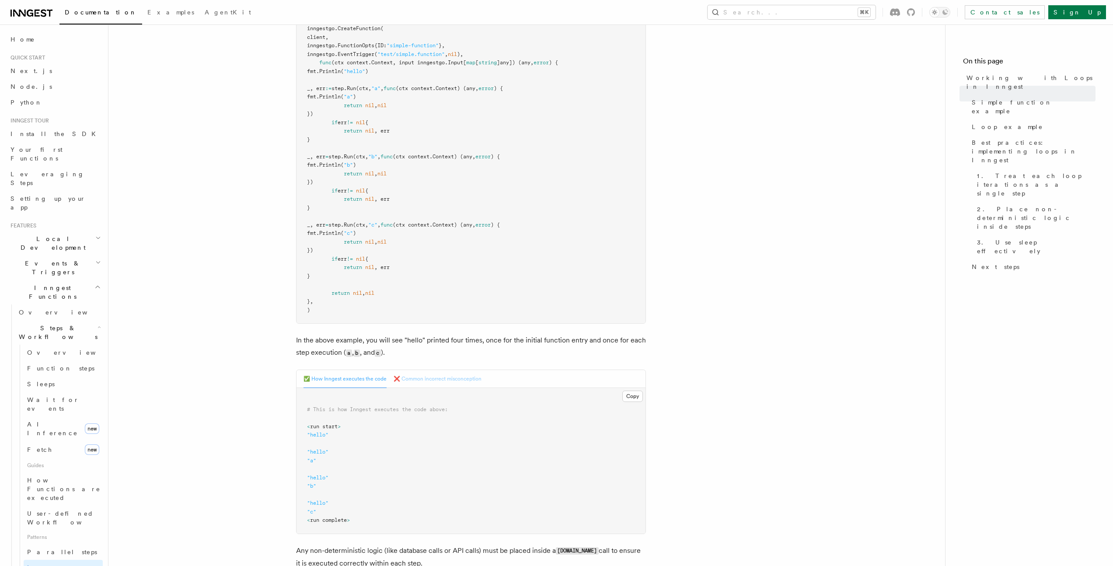
click at [455, 378] on button "❌ Common incorrect misconception" at bounding box center [438, 379] width 88 height 18
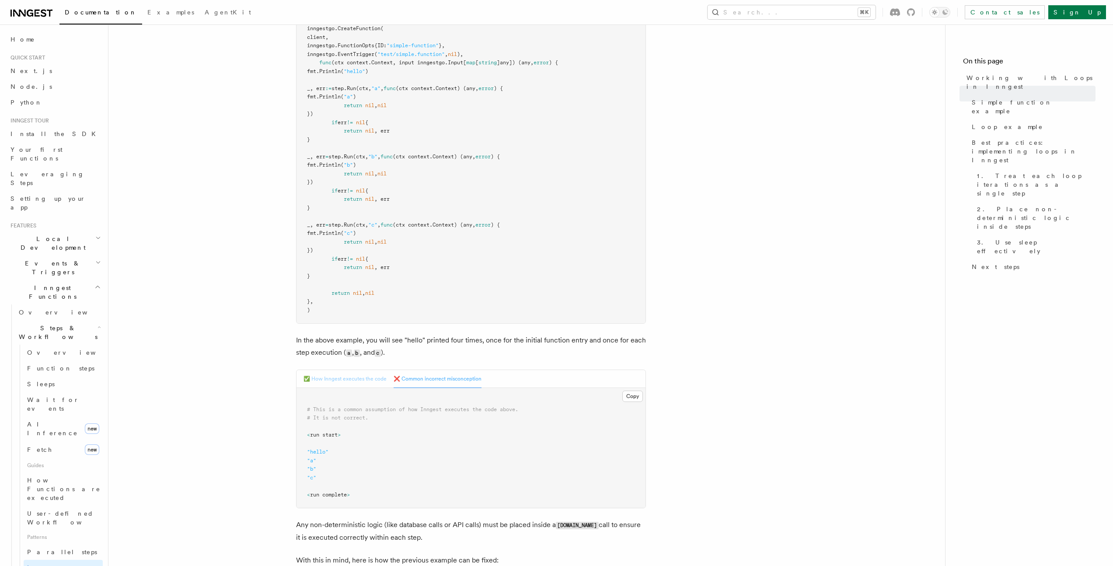
click at [351, 377] on button "✅ How Inngest executes the code" at bounding box center [345, 379] width 83 height 18
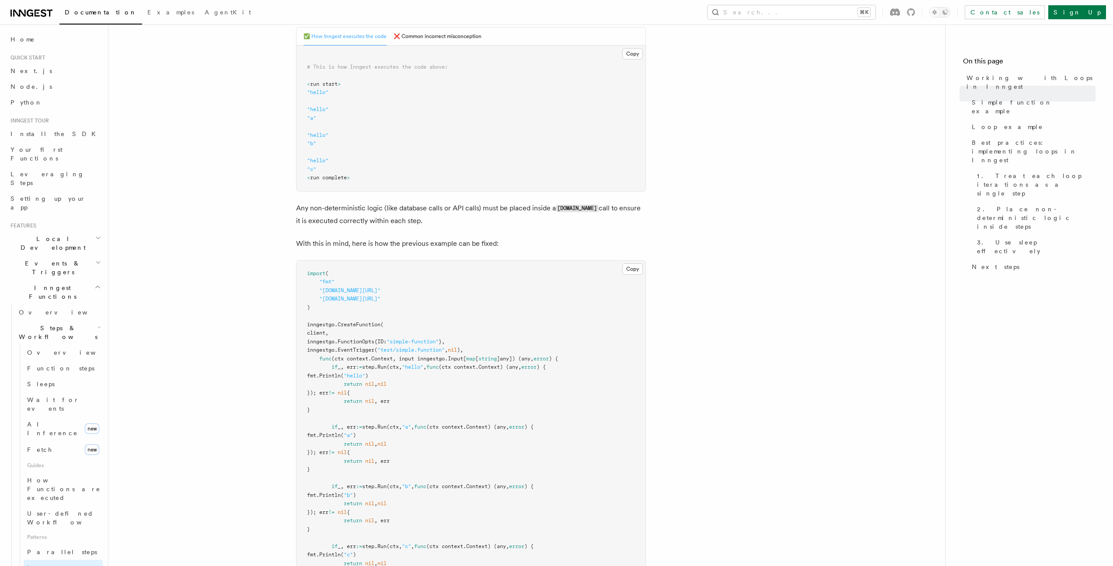
scroll to position [1032, 0]
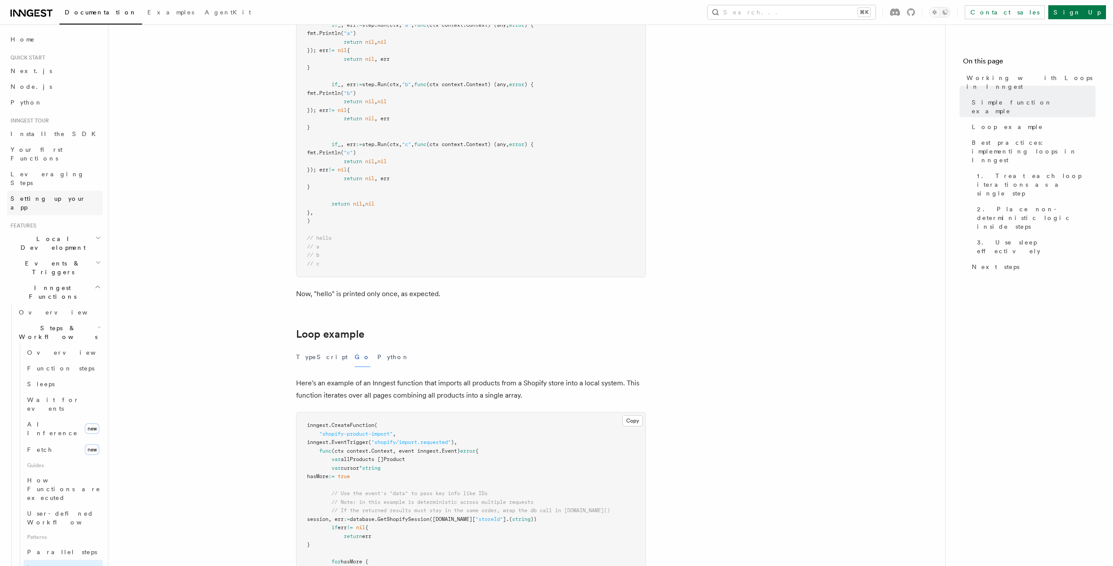
click at [40, 195] on span "Setting up your app" at bounding box center [47, 203] width 75 height 16
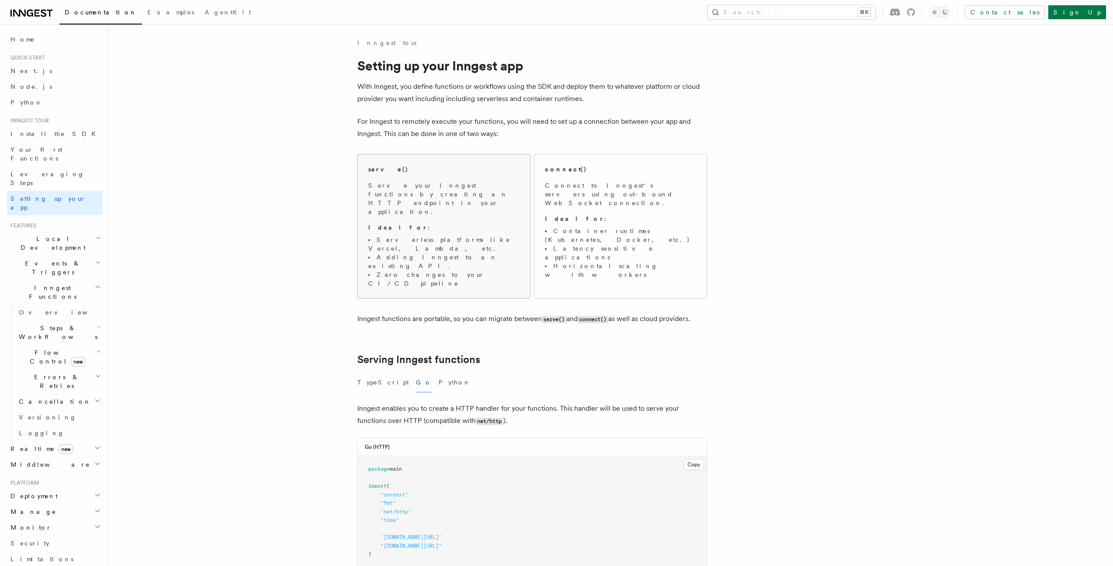
click at [396, 223] on p "Ideal for :" at bounding box center [443, 227] width 151 height 9
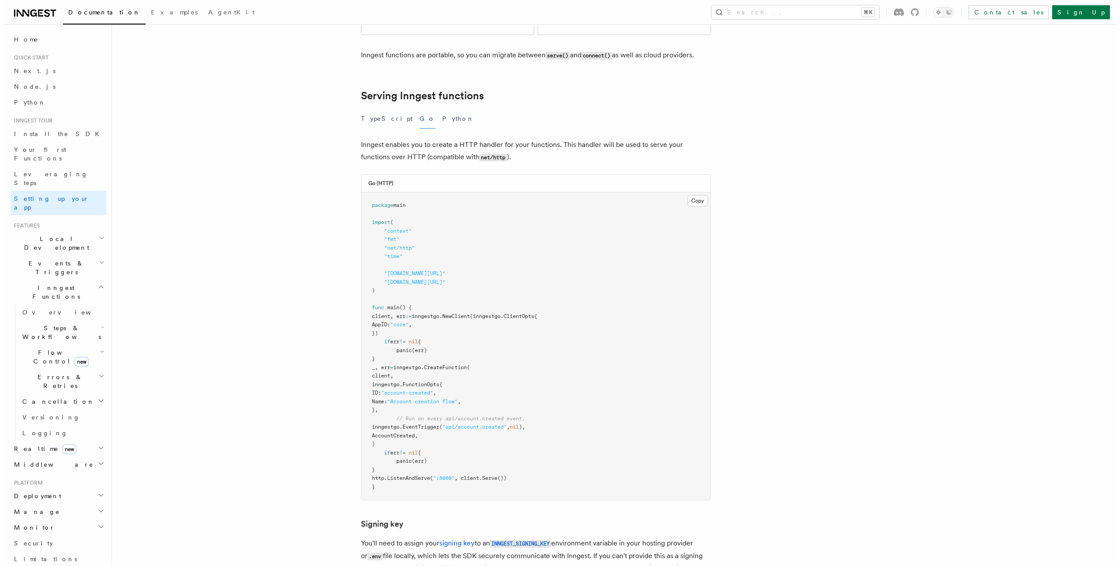
scroll to position [268, 0]
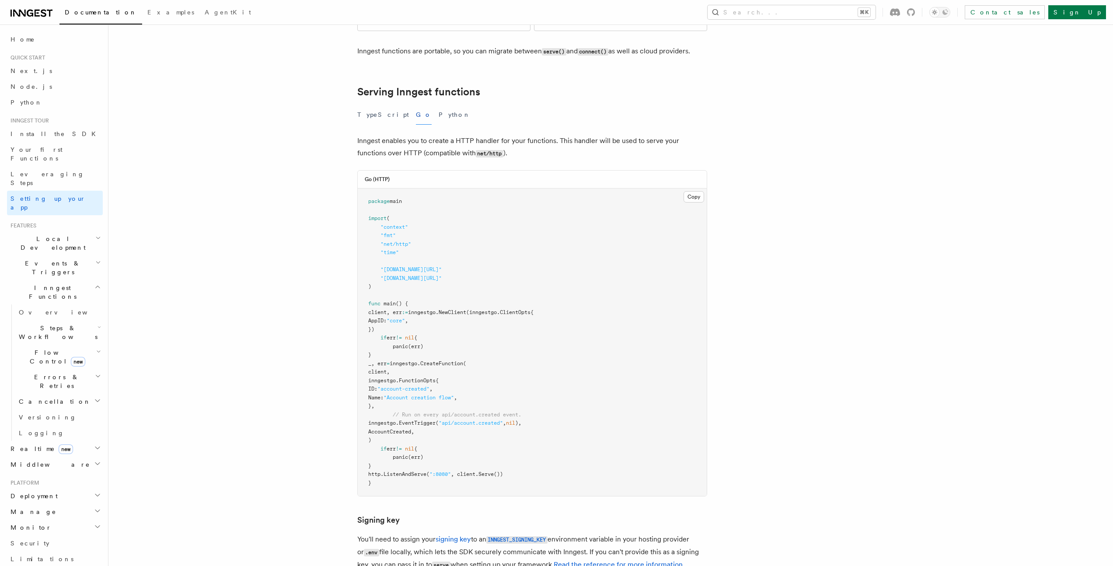
drag, startPoint x: 381, startPoint y: 268, endPoint x: 434, endPoint y: 308, distance: 65.6
click at [434, 308] on pre "package main import ( "context" "fmt" "net/http" "time" "github.com/inngest/inn…" at bounding box center [532, 343] width 349 height 308
copy code "client, err := inngestgo. NewClient (inngestgo.ClientOpts{ AppID: "core" , }) i…"
click at [868, 15] on button "Search... ⌘K" at bounding box center [792, 12] width 168 height 14
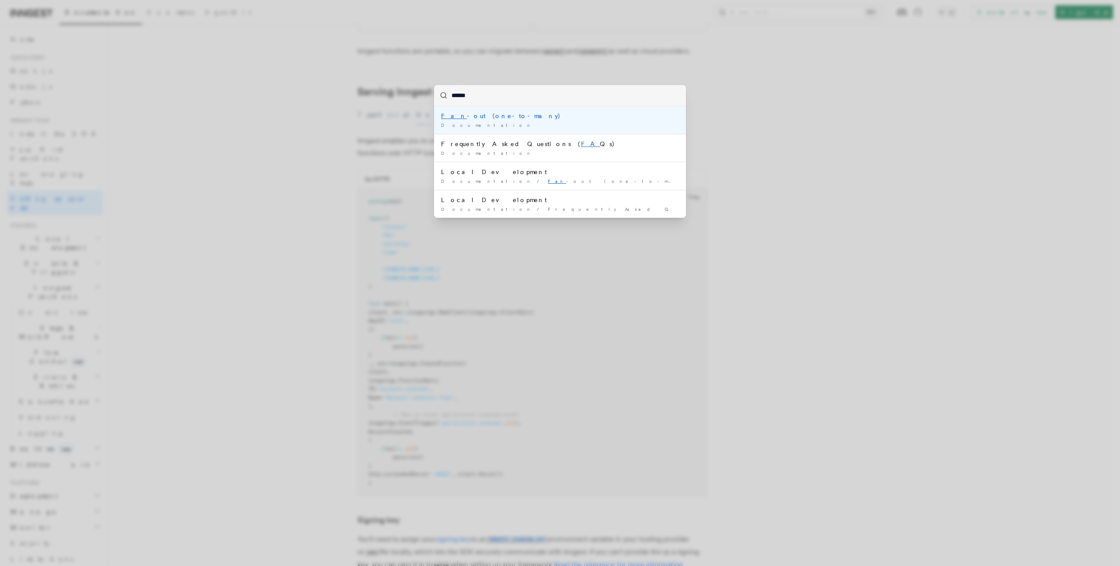
type input "*******"
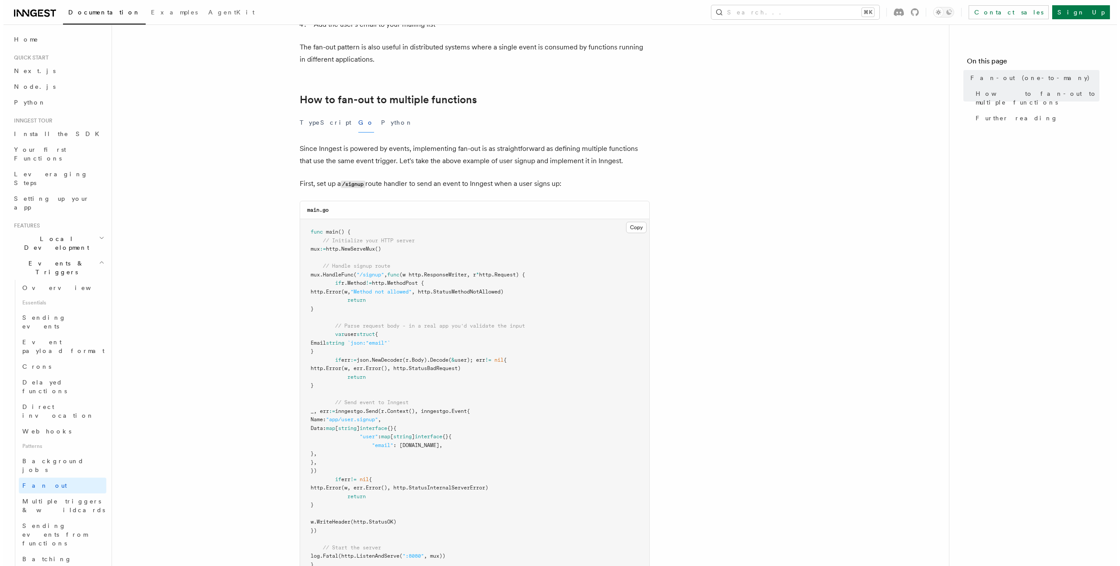
scroll to position [399, 0]
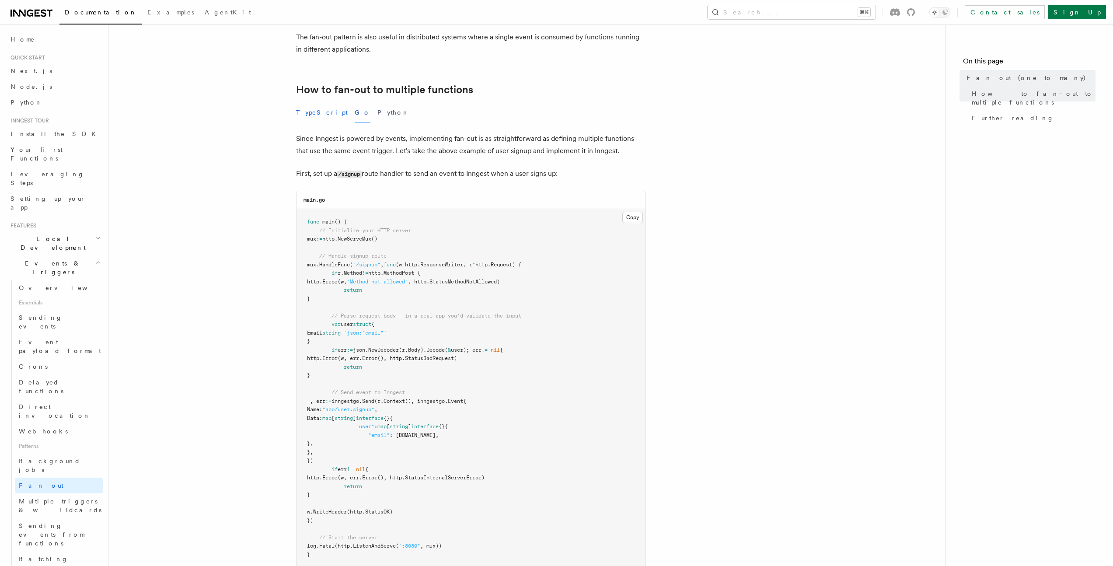
click at [318, 103] on button "TypeScript" at bounding box center [322, 113] width 52 height 20
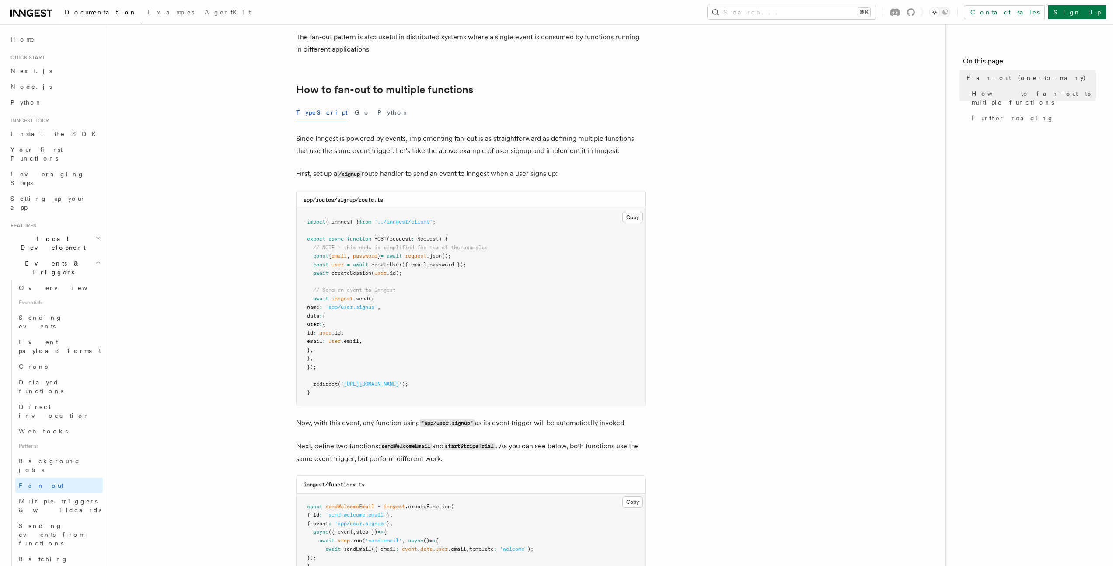
click at [332, 103] on div "TypeScript Go Python" at bounding box center [471, 113] width 350 height 20
click at [378, 103] on button "Python" at bounding box center [394, 113] width 32 height 20
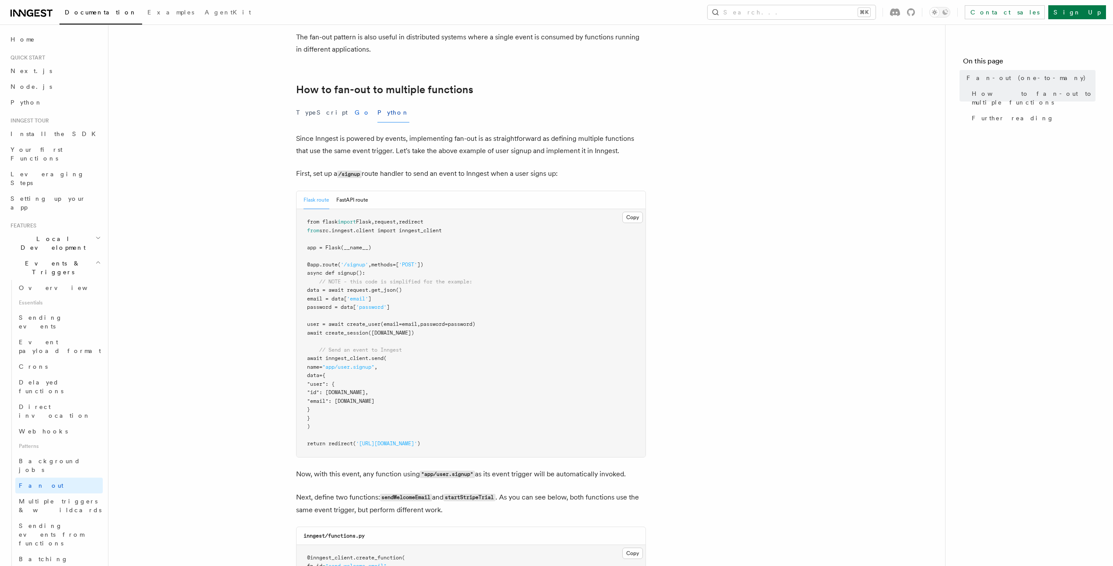
click at [355, 103] on button "Go" at bounding box center [363, 113] width 16 height 20
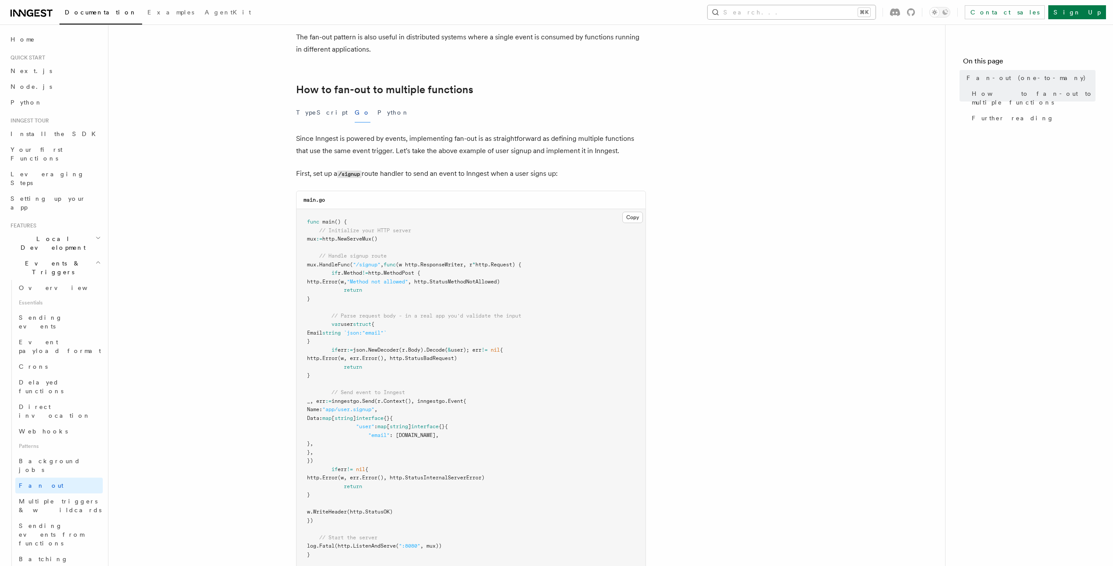
click at [819, 15] on button "Search... ⌘K" at bounding box center [792, 12] width 168 height 14
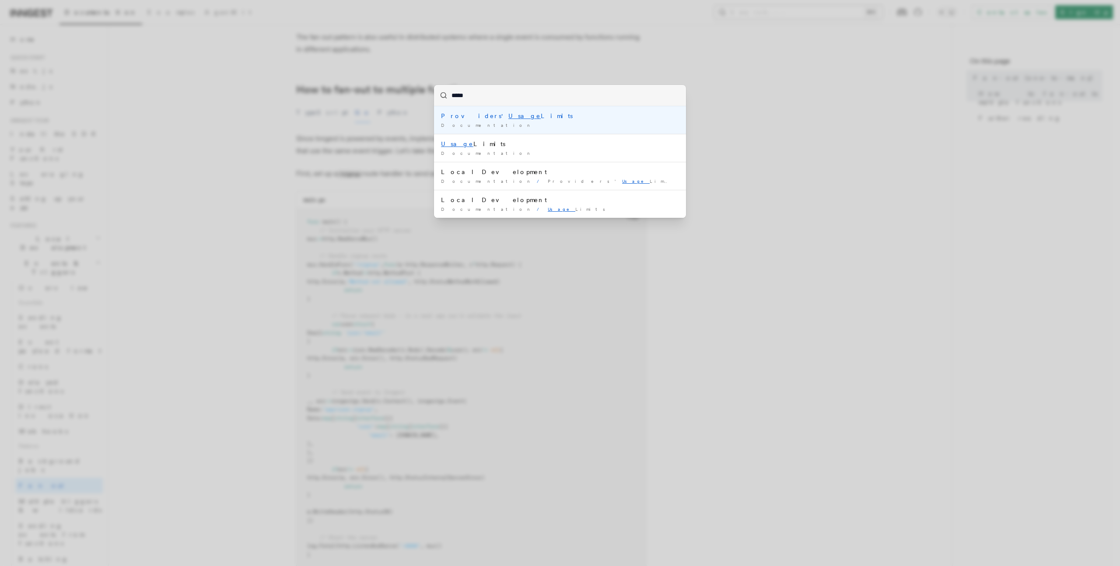
type input "*****"
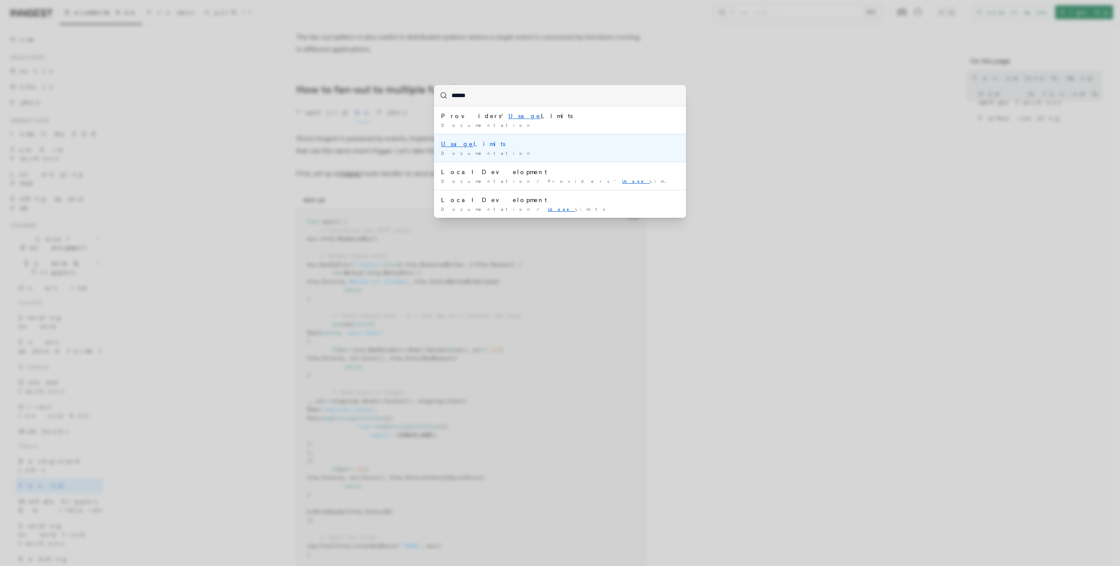
click at [449, 145] on mark "Usage" at bounding box center [457, 143] width 32 height 7
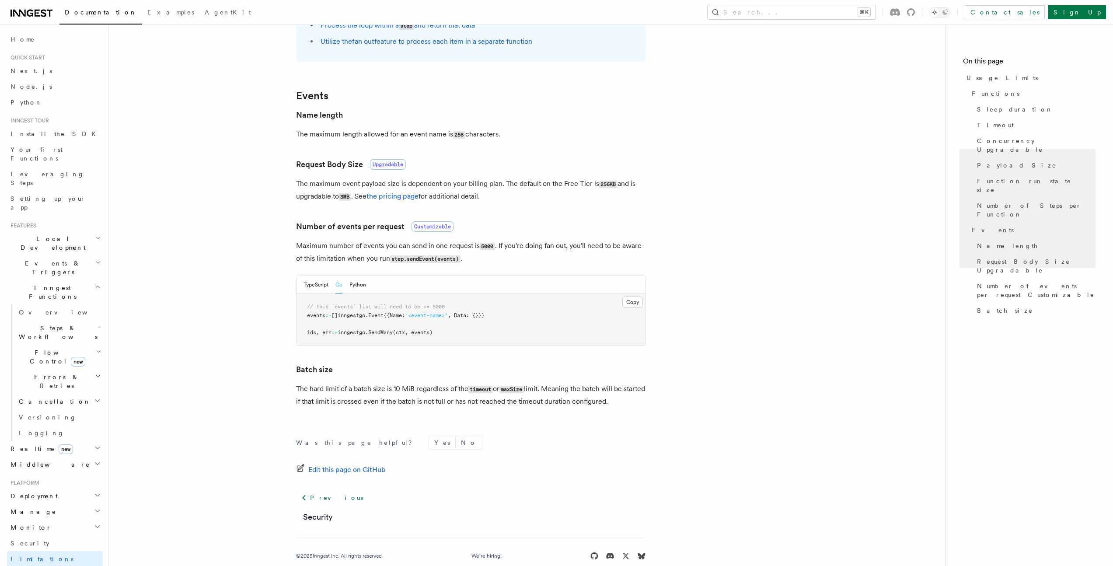
scroll to position [655, 0]
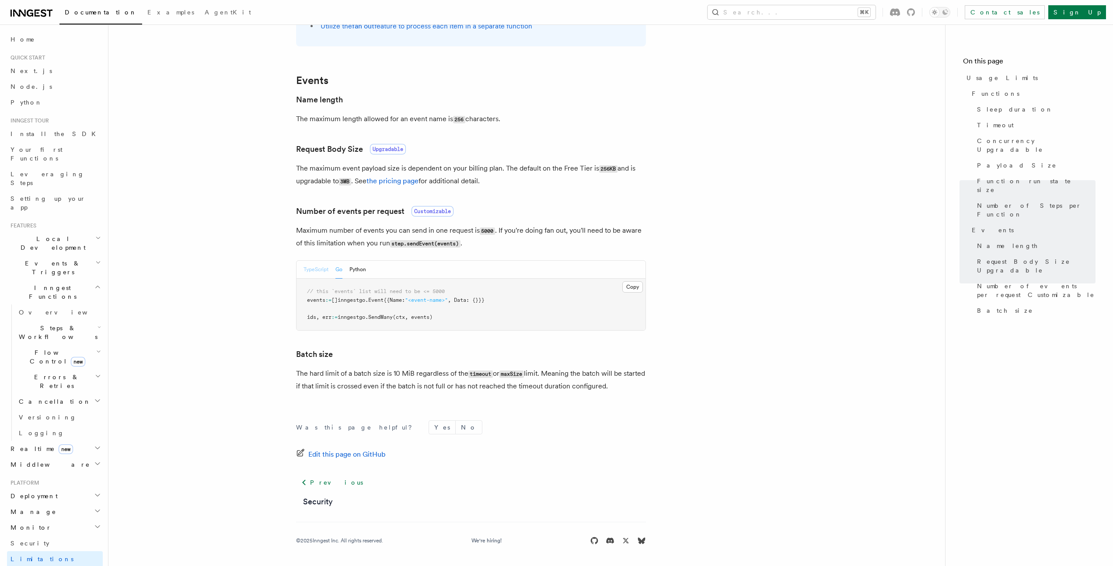
click at [318, 267] on button "TypeScript" at bounding box center [316, 270] width 25 height 18
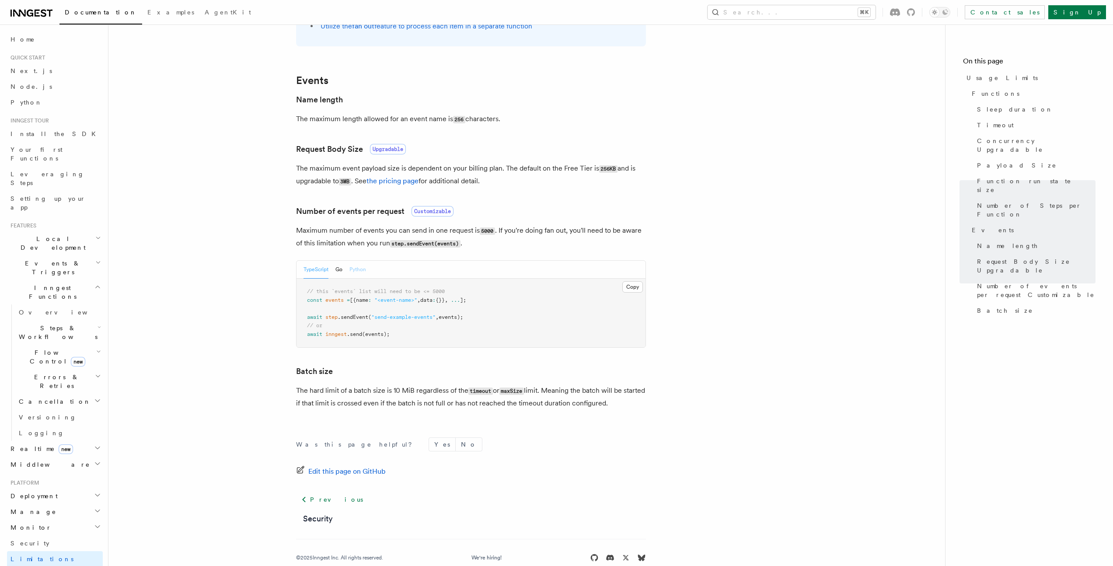
click at [350, 269] on button "Python" at bounding box center [358, 270] width 17 height 18
click at [339, 270] on button "Go" at bounding box center [339, 270] width 7 height 18
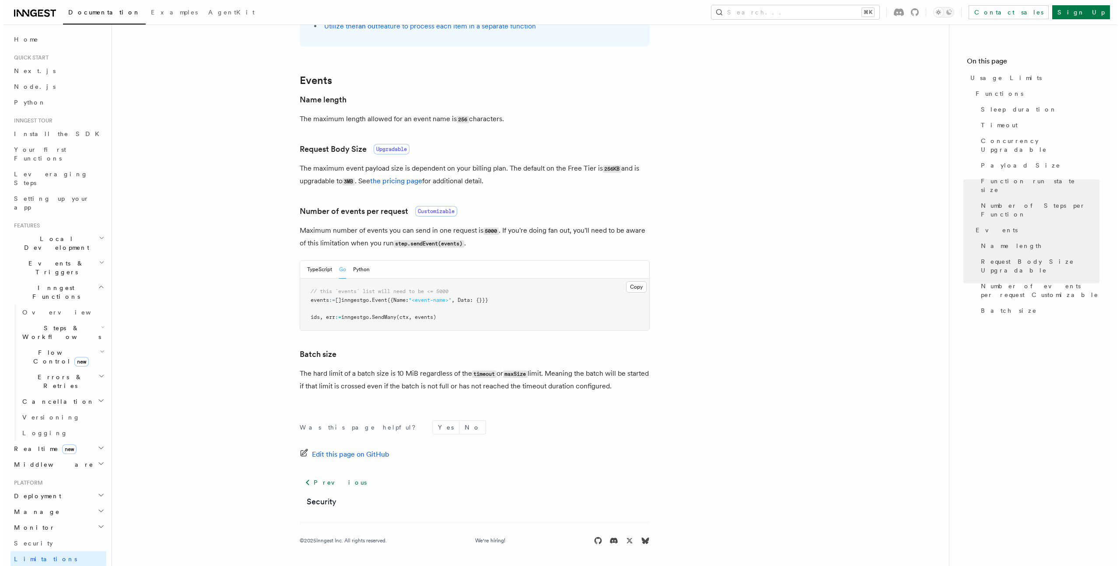
scroll to position [85, 0]
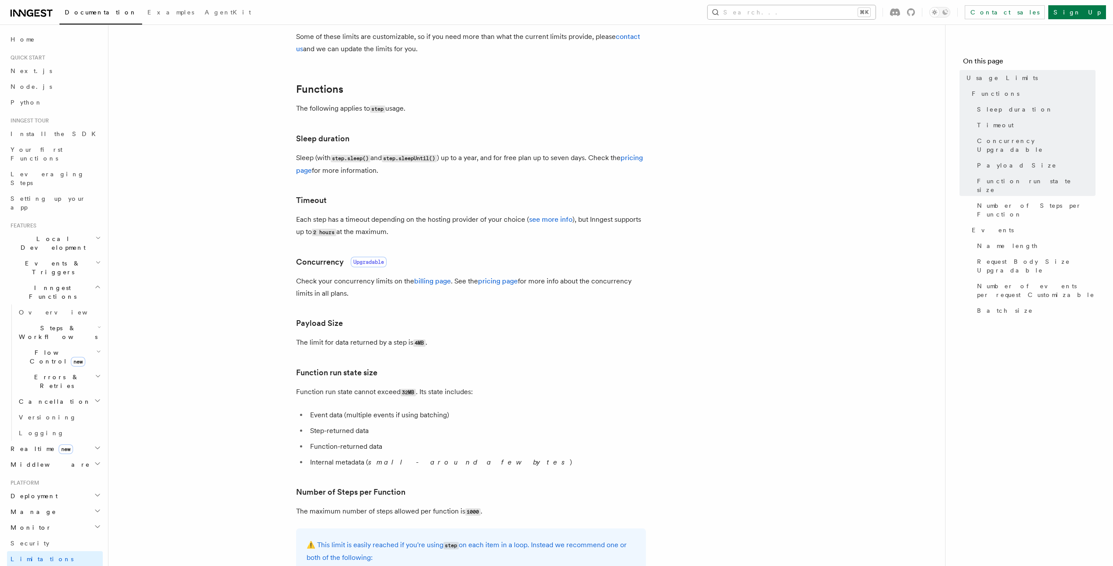
click at [804, 8] on button "Search... ⌘K" at bounding box center [792, 12] width 168 height 14
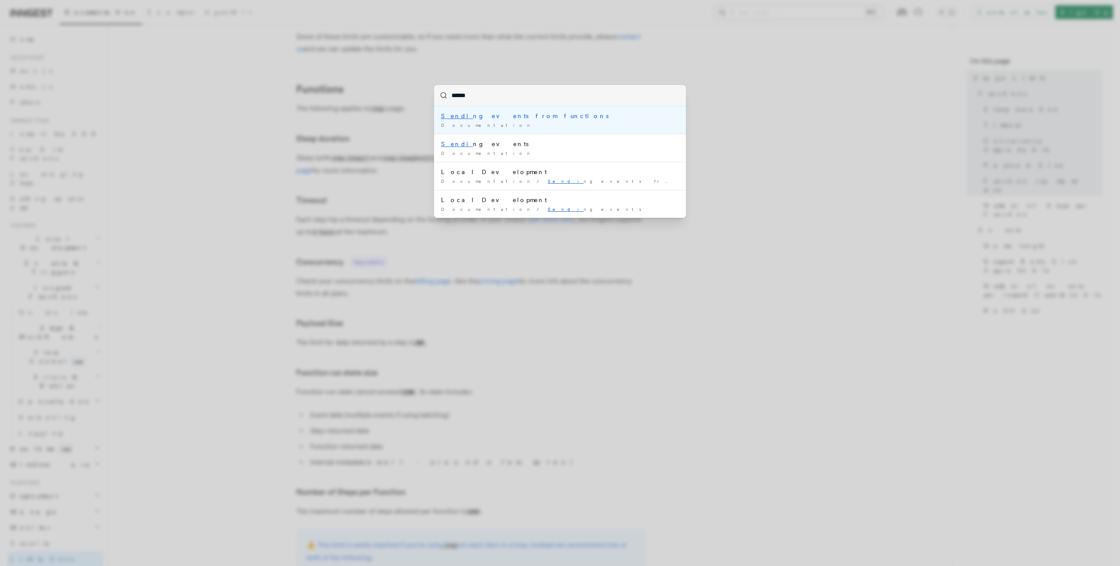
type input "*******"
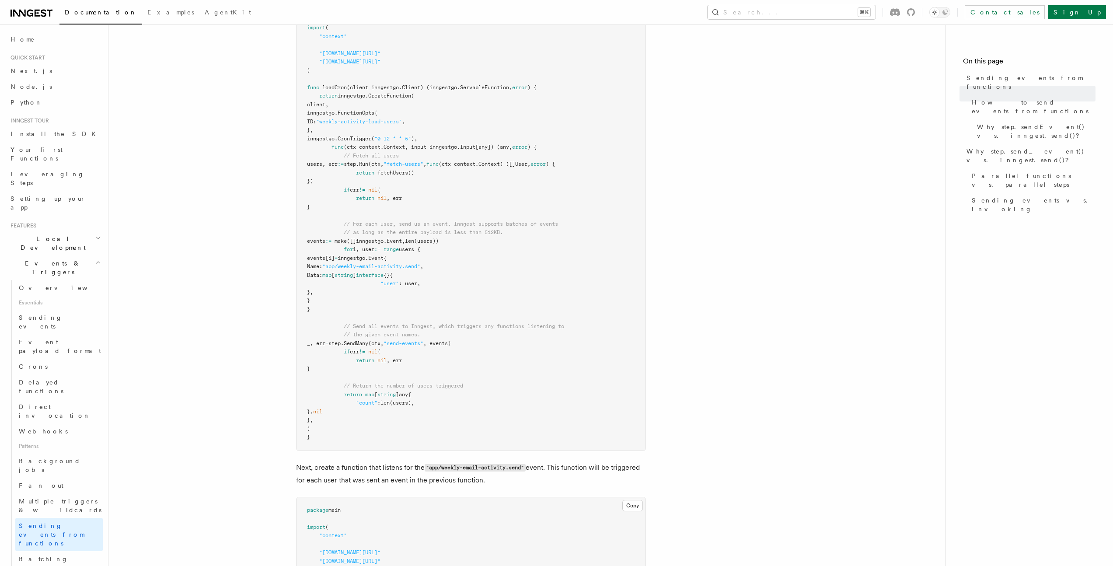
scroll to position [437, 0]
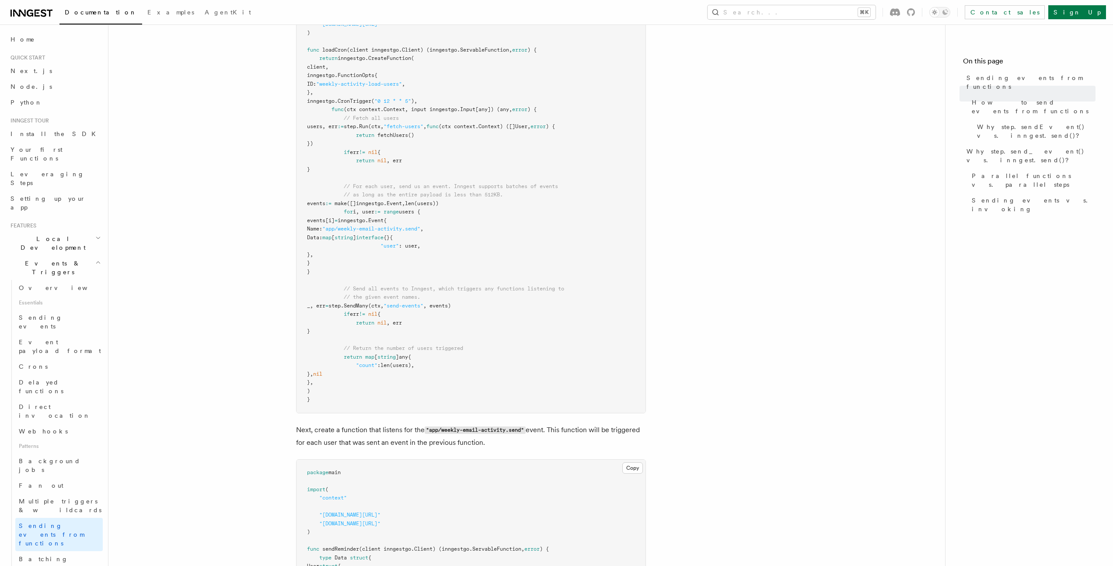
click at [368, 306] on span "SendMany" at bounding box center [356, 306] width 24 height 6
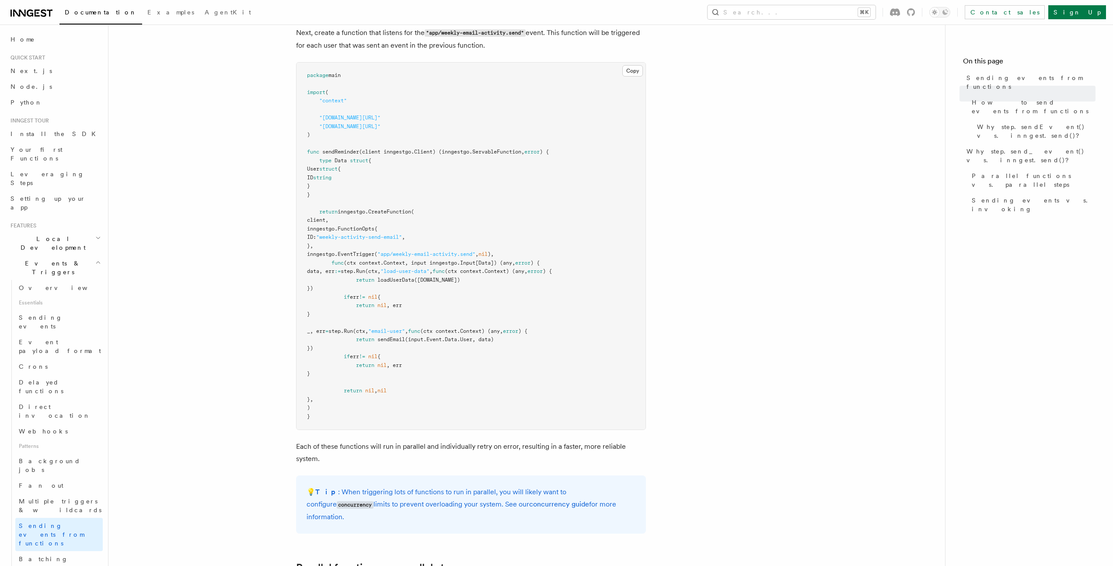
scroll to position [883, 0]
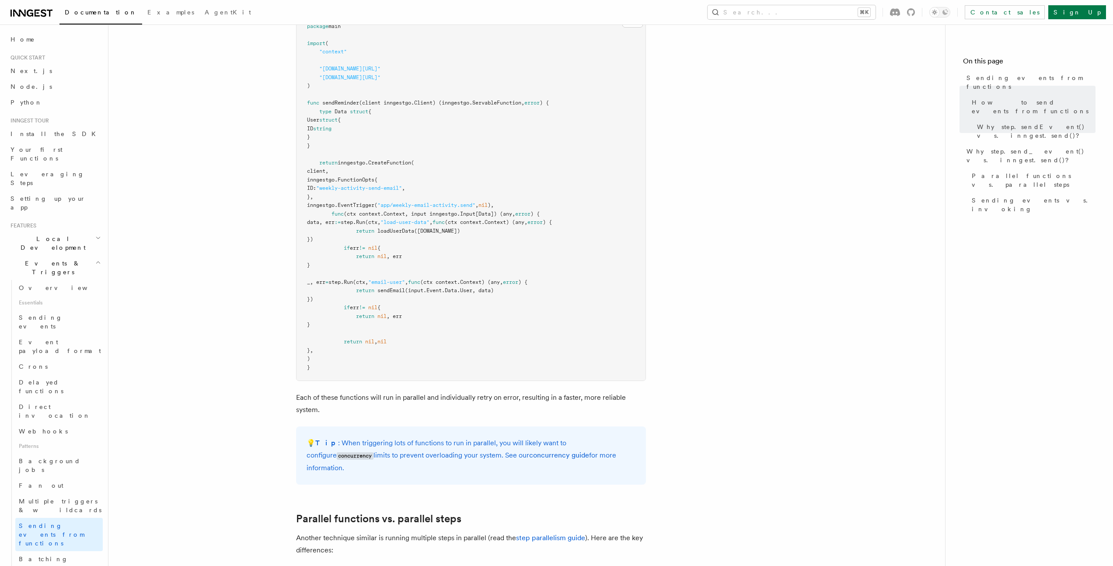
click at [420, 279] on span "func" at bounding box center [414, 282] width 12 height 6
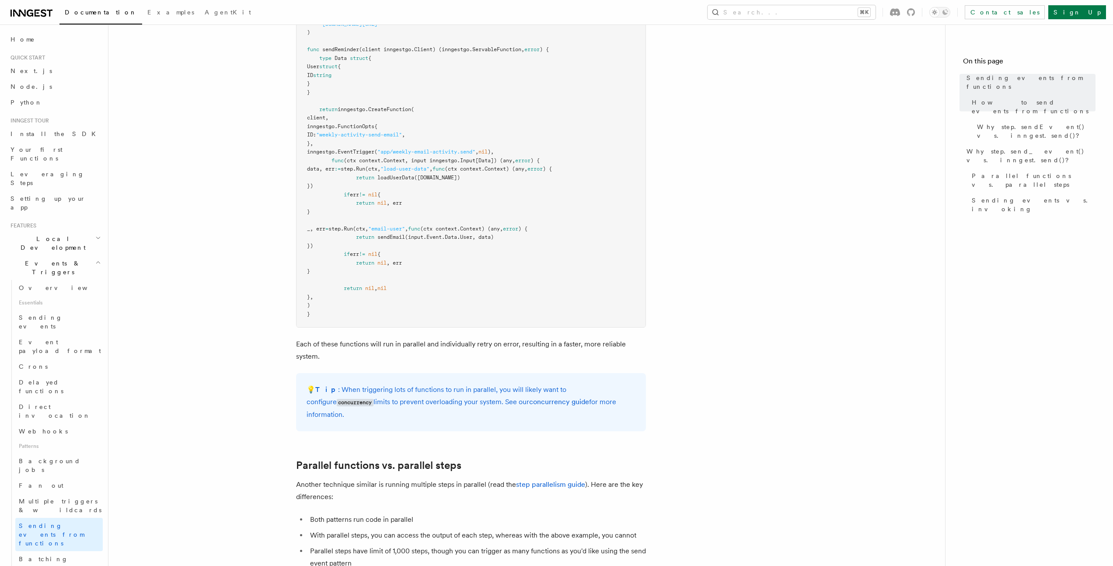
scroll to position [0, 0]
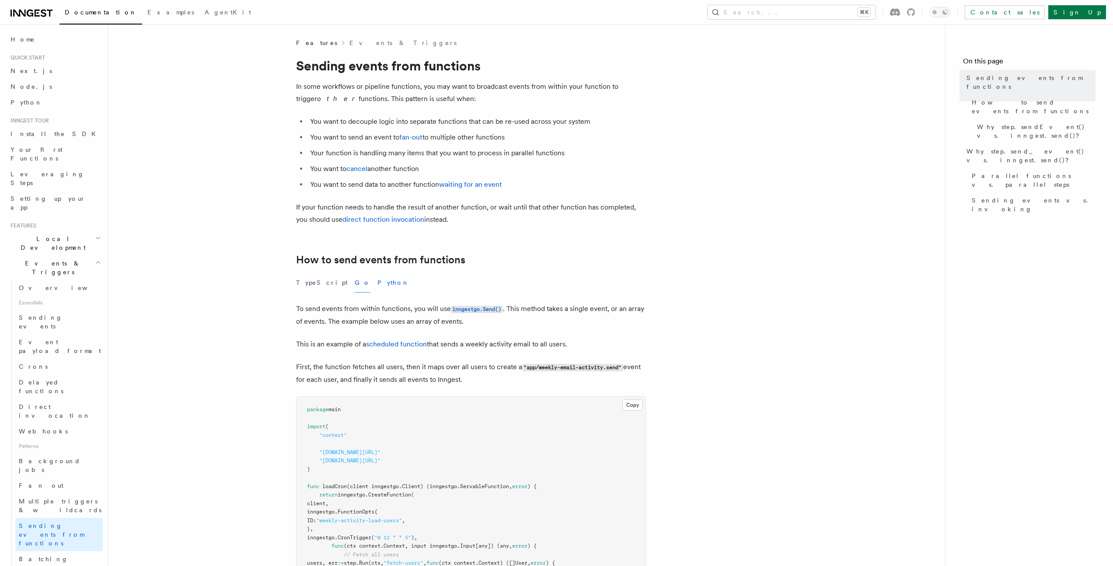
click at [378, 279] on button "Python" at bounding box center [394, 283] width 32 height 20
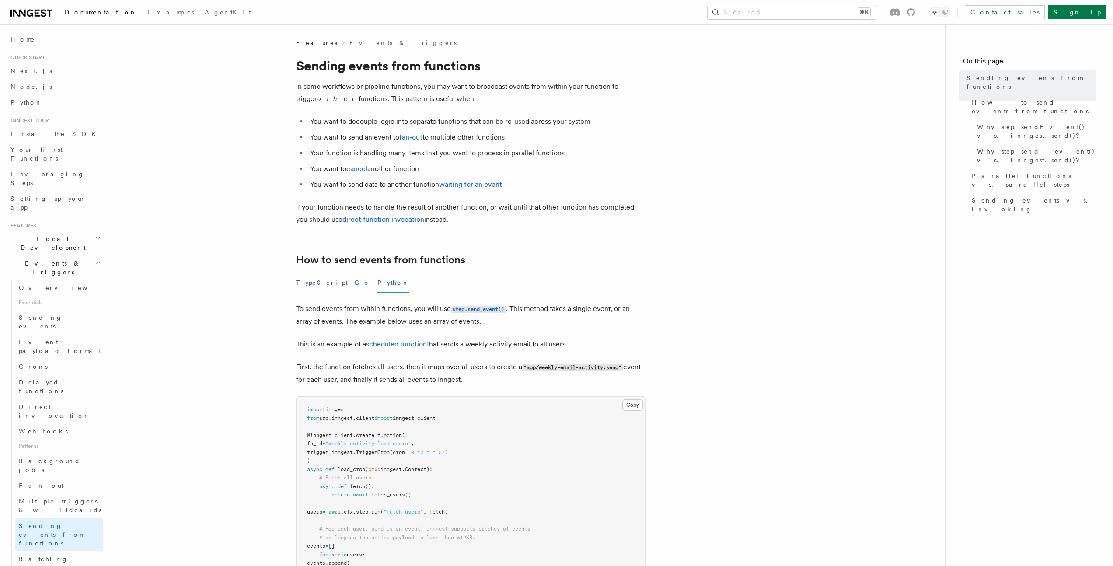
click at [355, 283] on button "Go" at bounding box center [363, 283] width 16 height 20
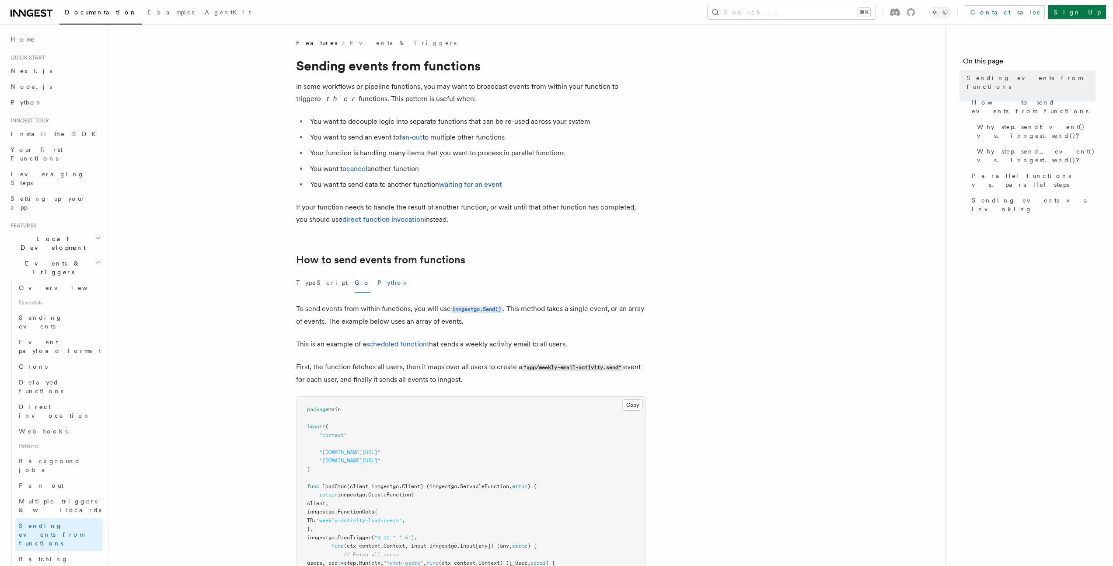
click at [378, 283] on button "Python" at bounding box center [394, 283] width 32 height 20
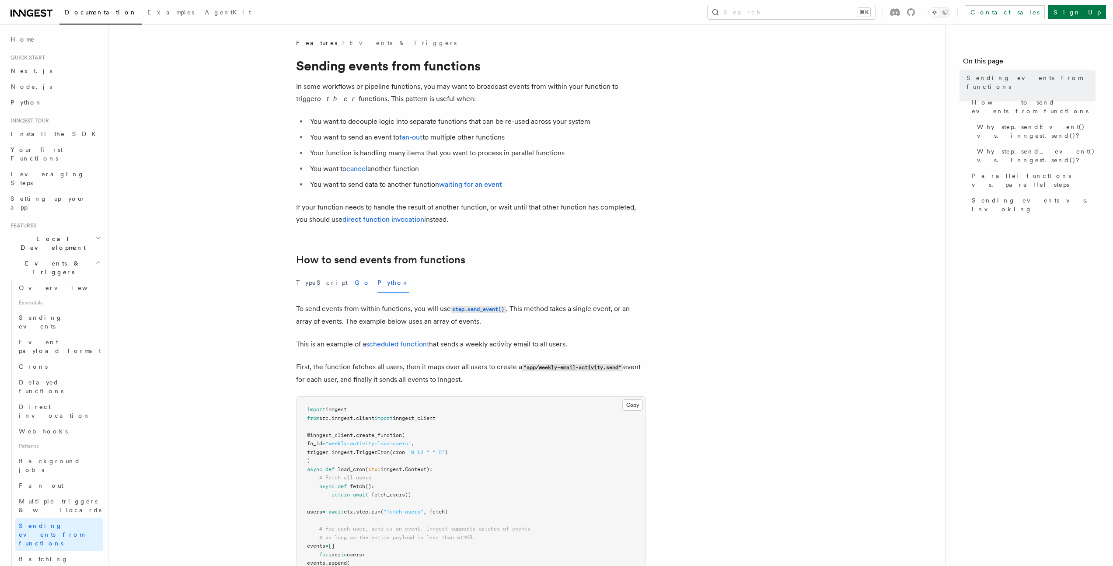
click at [355, 284] on button "Go" at bounding box center [363, 283] width 16 height 20
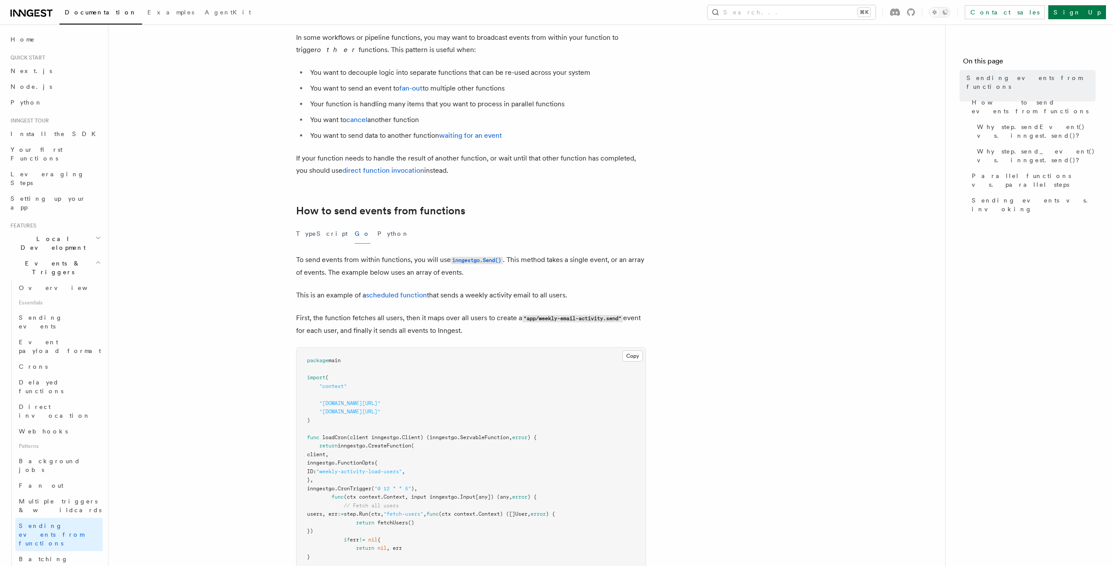
scroll to position [55, 0]
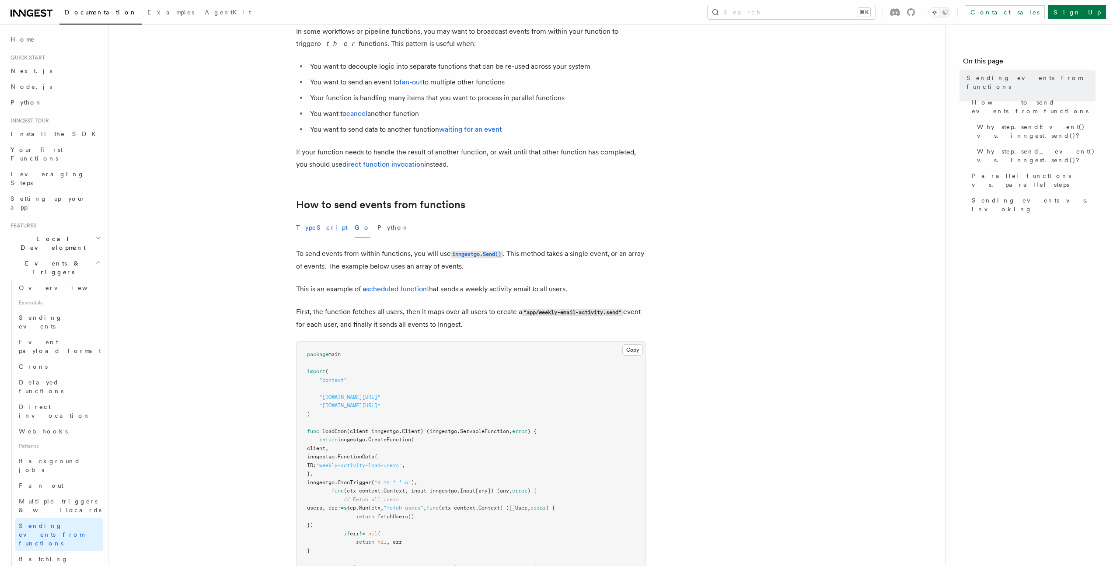
click at [314, 226] on button "TypeScript" at bounding box center [322, 228] width 52 height 20
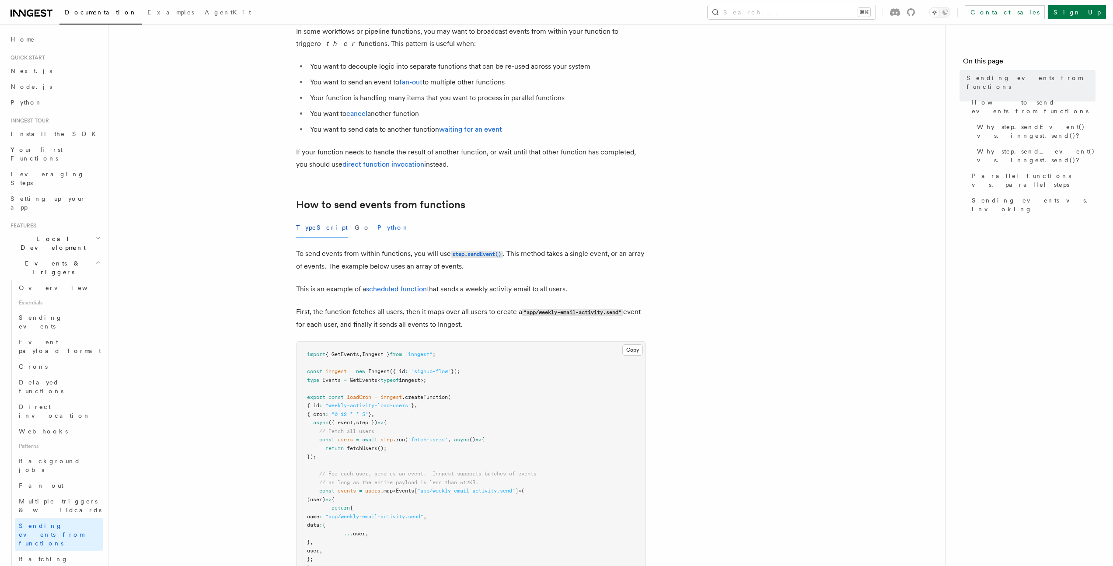
click at [378, 229] on button "Python" at bounding box center [394, 228] width 32 height 20
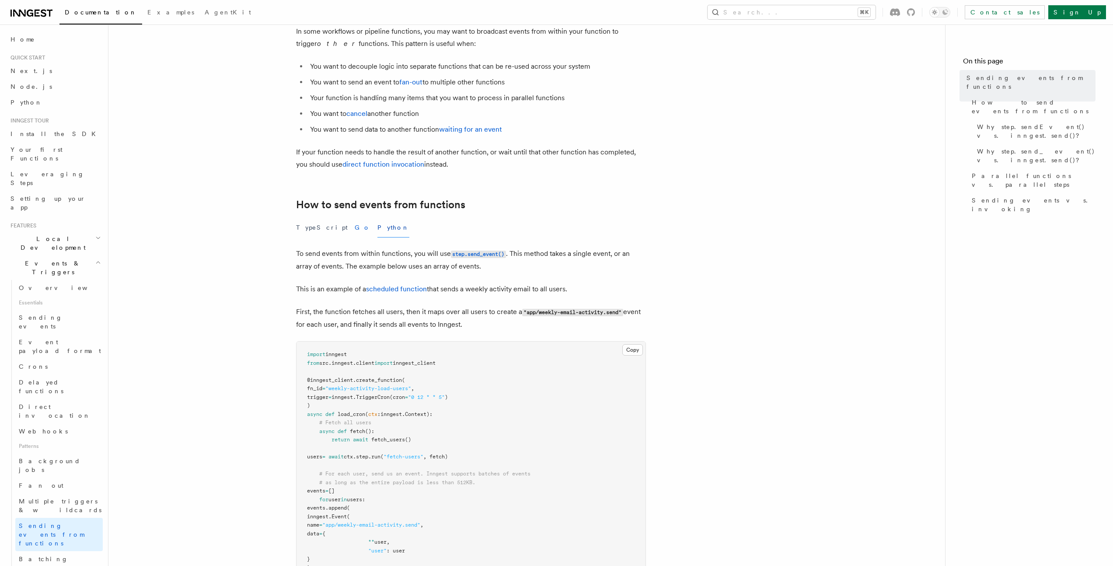
click at [355, 229] on button "Go" at bounding box center [363, 228] width 16 height 20
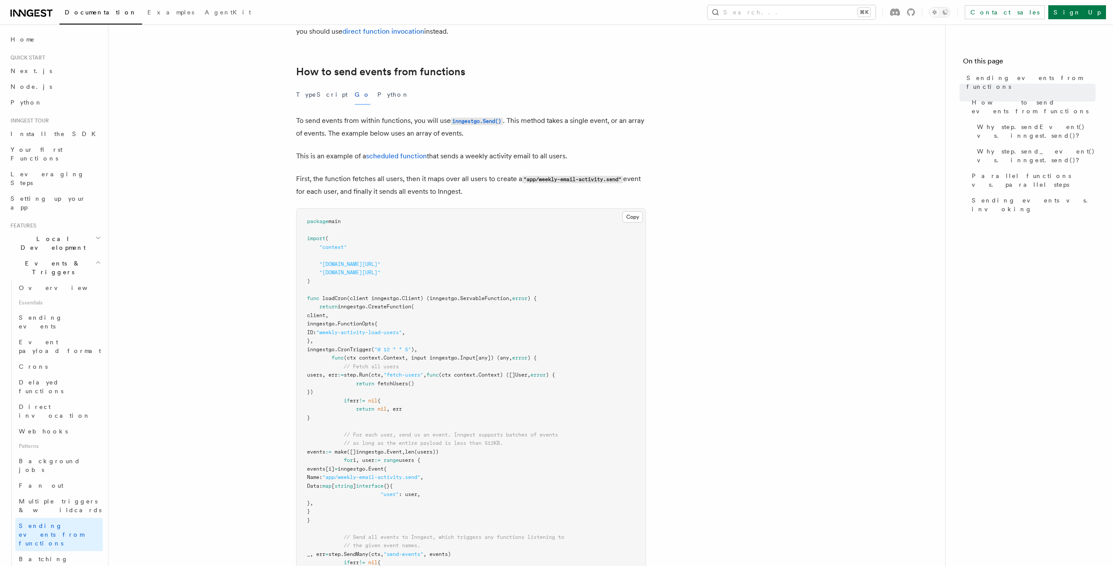
scroll to position [187, 0]
click at [378, 91] on button "Python" at bounding box center [394, 96] width 32 height 20
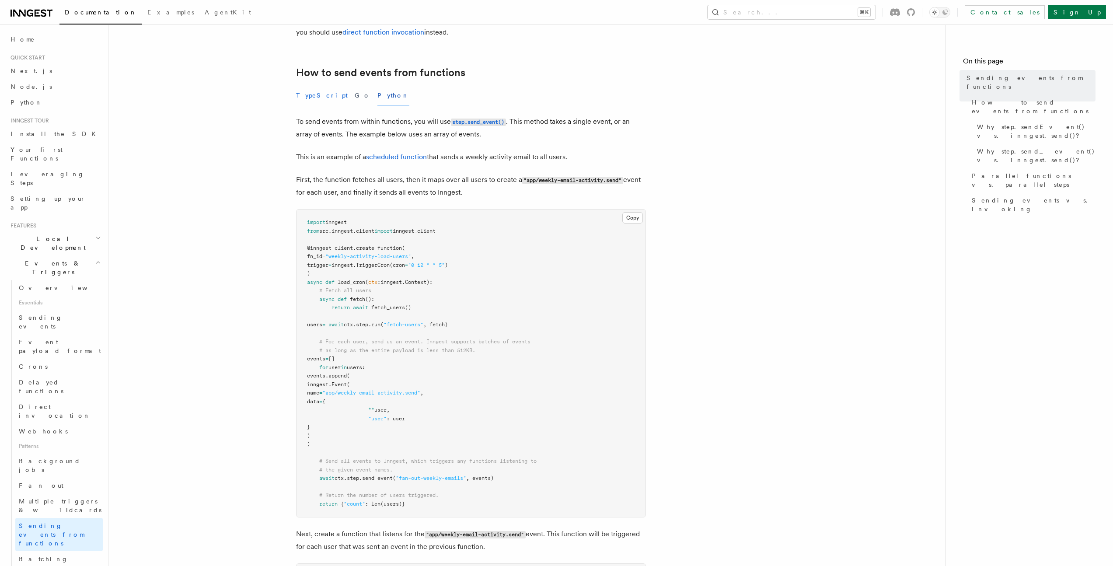
click at [315, 95] on button "TypeScript" at bounding box center [322, 96] width 52 height 20
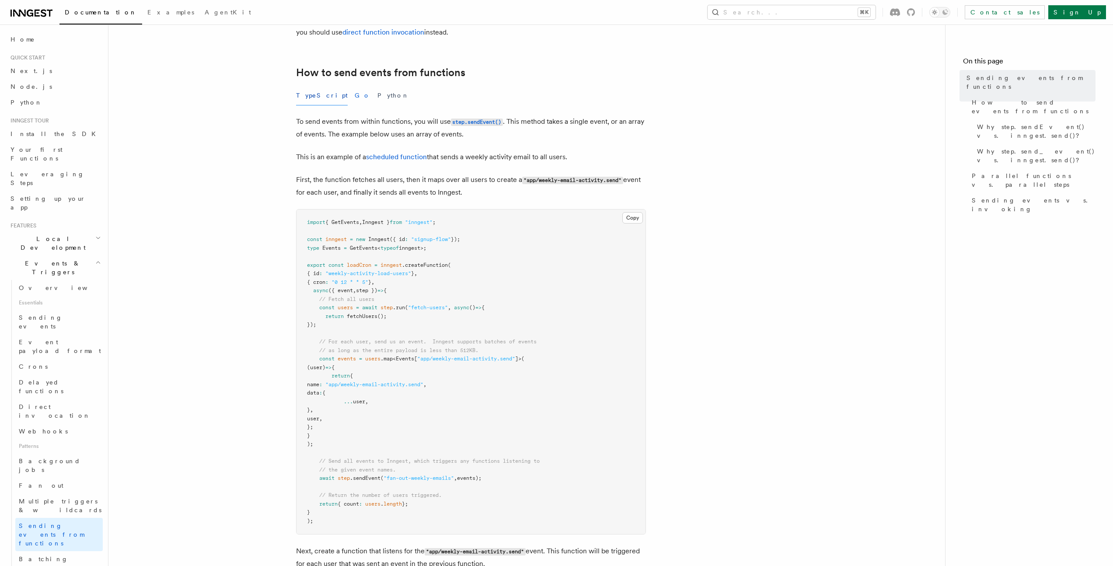
click at [355, 95] on button "Go" at bounding box center [363, 96] width 16 height 20
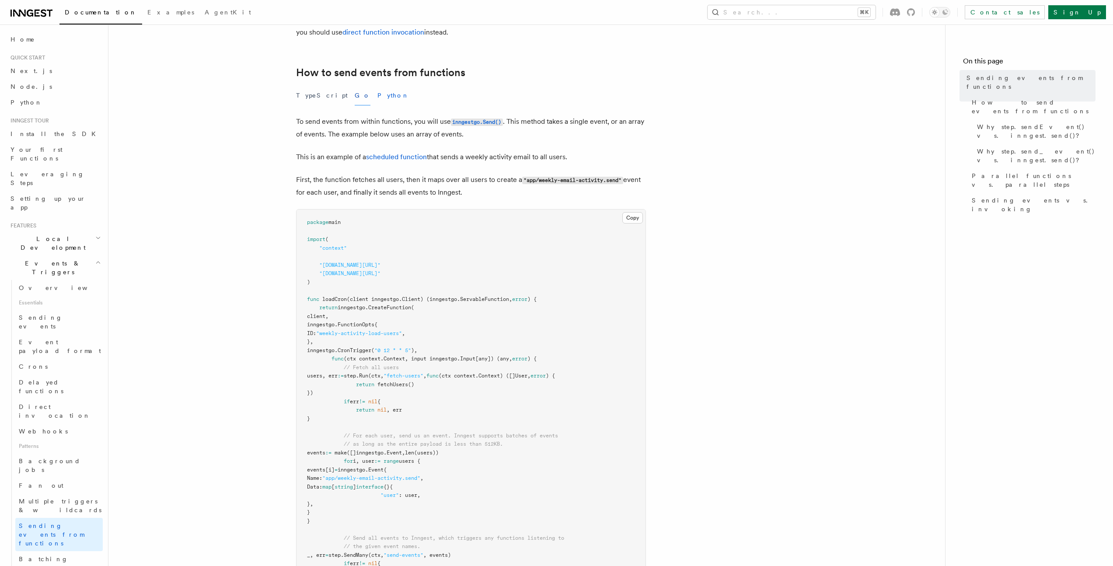
click at [378, 97] on button "Python" at bounding box center [394, 96] width 32 height 20
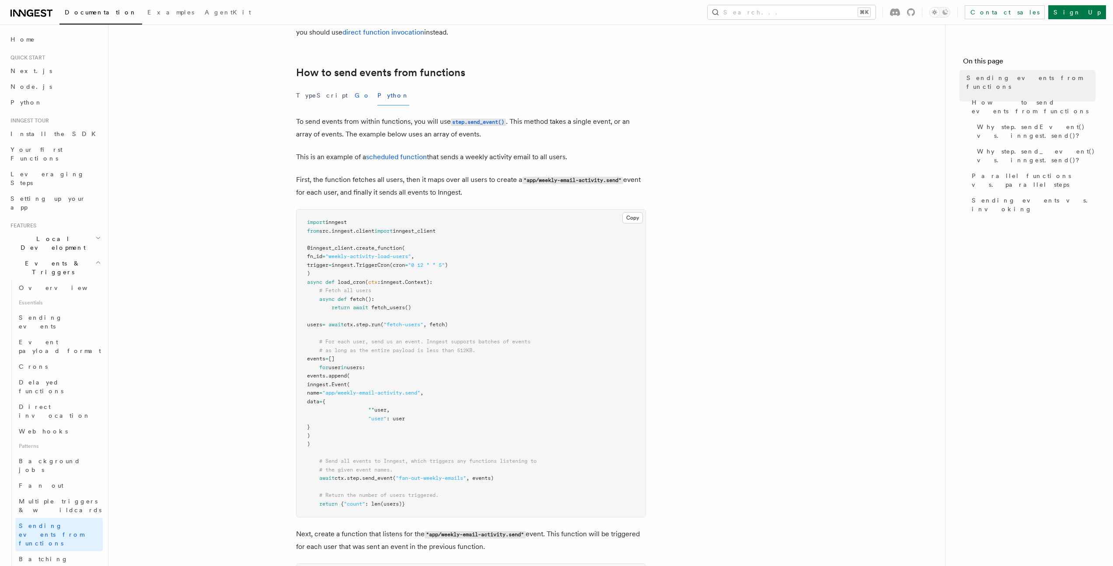
click at [355, 97] on button "Go" at bounding box center [363, 96] width 16 height 20
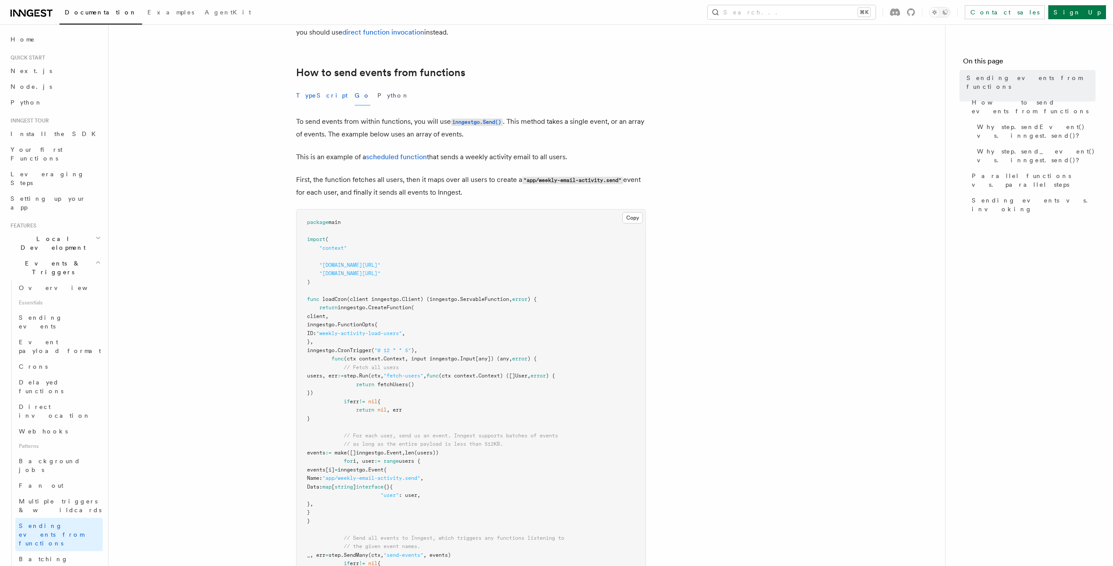
click at [315, 96] on button "TypeScript" at bounding box center [322, 96] width 52 height 20
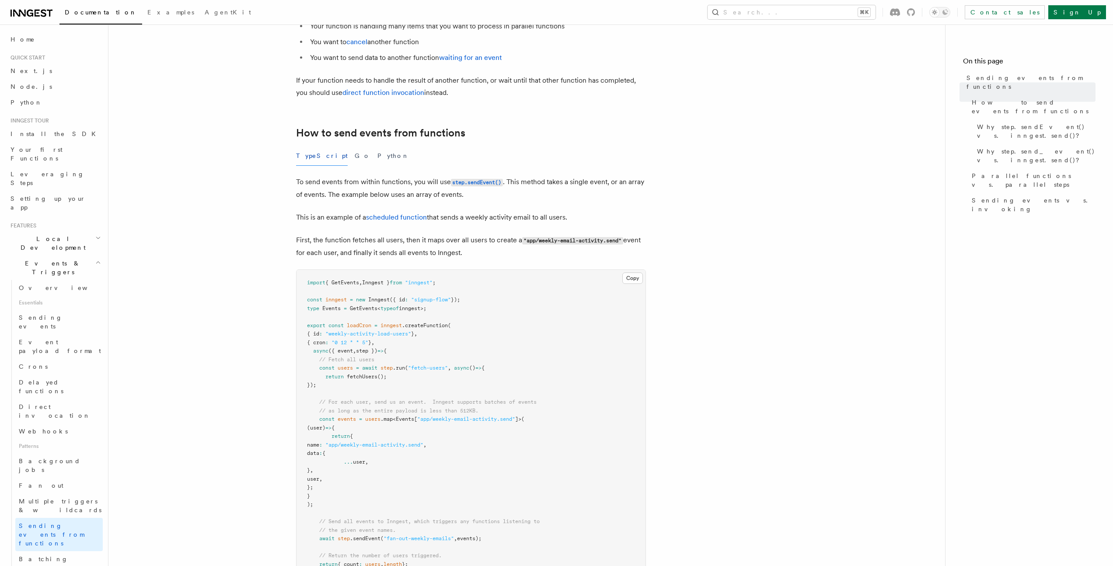
scroll to position [23, 0]
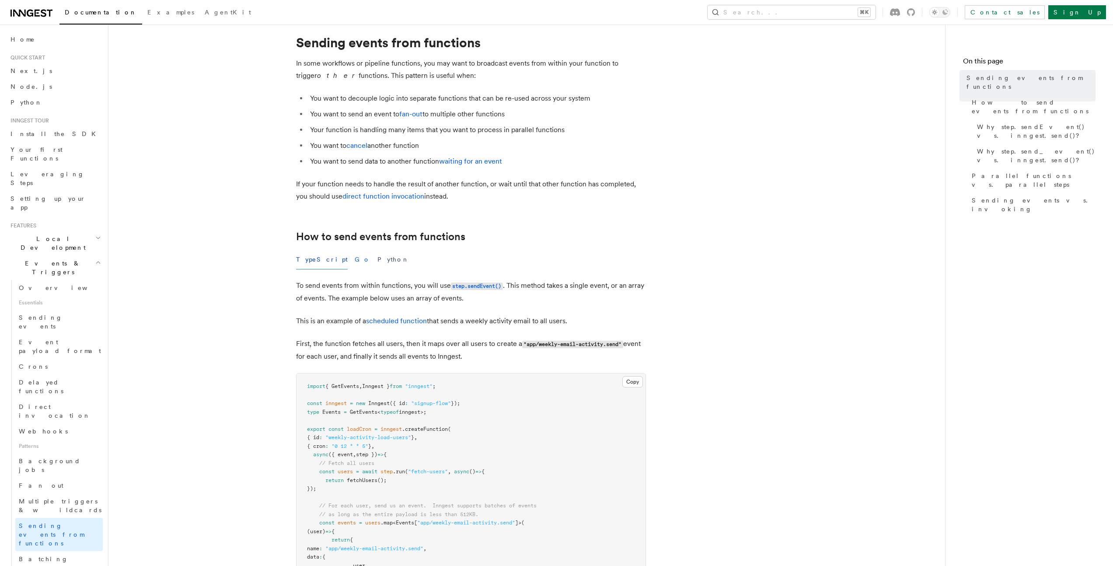
click at [355, 261] on button "Go" at bounding box center [363, 260] width 16 height 20
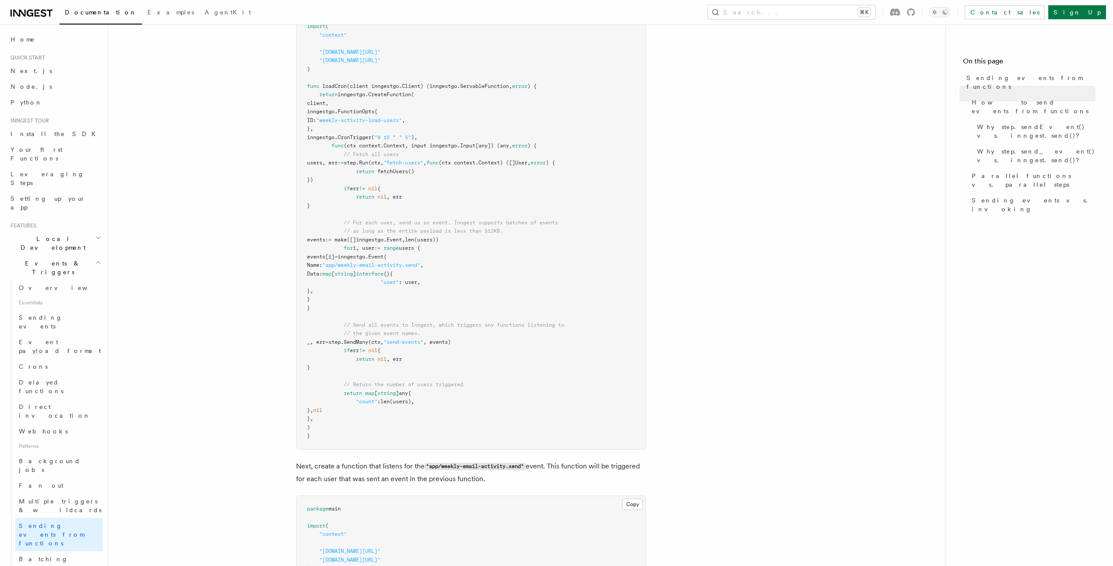
scroll to position [117, 0]
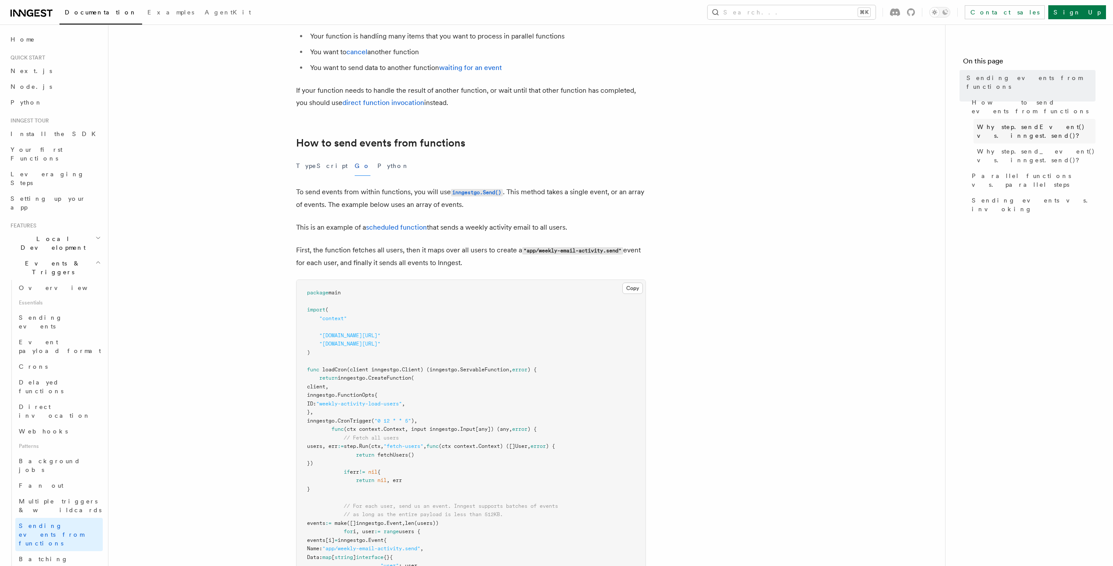
click at [1034, 122] on span "Why step.sendEvent() vs. inngest.send()?" at bounding box center [1036, 130] width 119 height 17
click at [1028, 147] on span "Why step.send_event() vs. inngest.send()?" at bounding box center [1036, 155] width 119 height 17
click at [1007, 122] on span "Why step.sendEvent() vs. inngest.send()?" at bounding box center [1036, 130] width 119 height 17
click at [1005, 147] on span "Why step.send_event() vs. inngest.send()?" at bounding box center [1036, 155] width 119 height 17
click at [1001, 122] on span "Why step.sendEvent() vs. inngest.send()?" at bounding box center [1036, 130] width 119 height 17
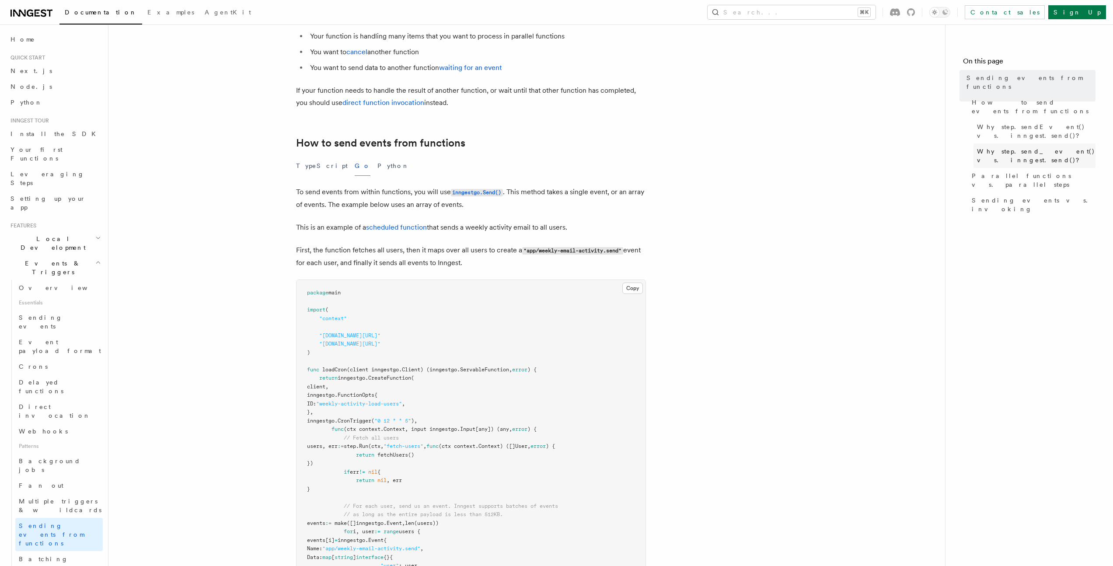
click at [1000, 143] on link "Why step.send_event() vs. inngest.send()?" at bounding box center [1035, 155] width 122 height 24
click at [378, 168] on button "Python" at bounding box center [394, 166] width 32 height 20
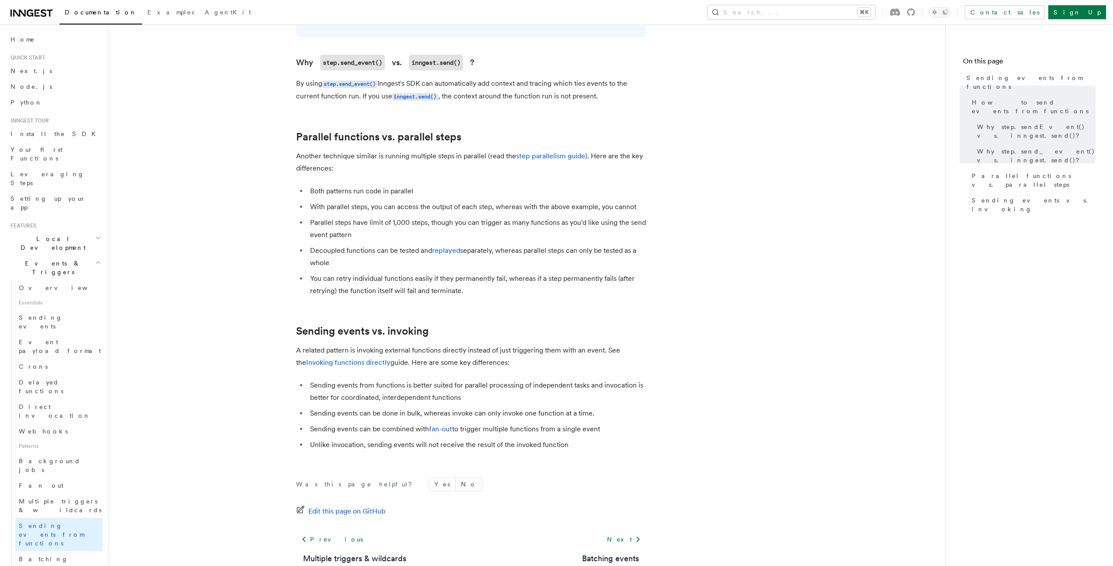
scroll to position [955, 0]
click at [30, 314] on span "Sending events" at bounding box center [41, 322] width 44 height 16
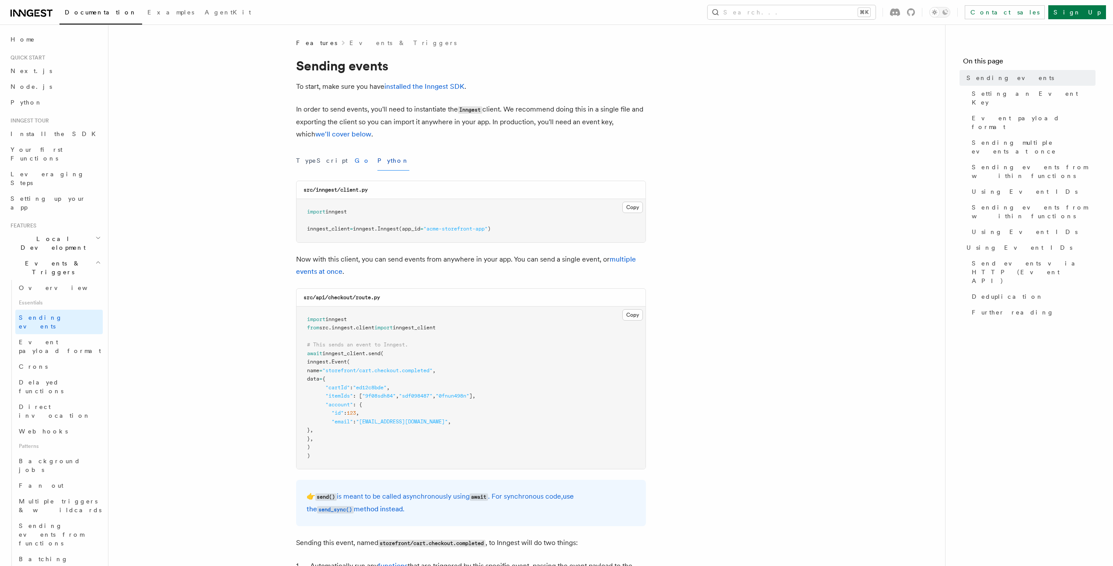
click at [355, 162] on button "Go" at bounding box center [363, 161] width 16 height 20
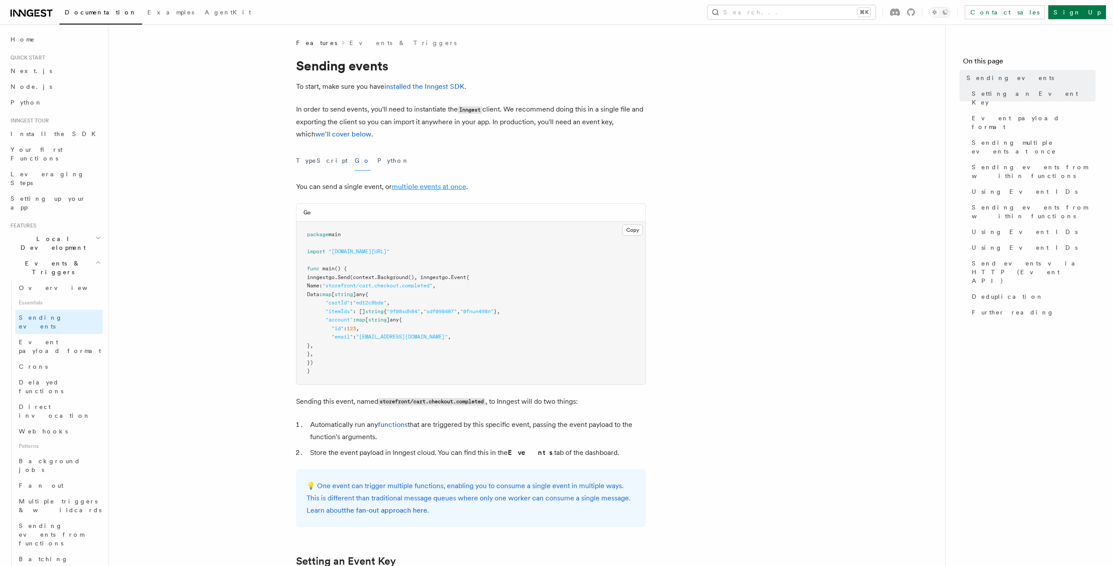
click at [429, 185] on link "multiple events at once" at bounding box center [429, 186] width 74 height 8
click at [594, 129] on p "In order to send events, you'll need to instantiate the Inngest client. We reco…" at bounding box center [471, 121] width 350 height 37
drag, startPoint x: 526, startPoint y: 124, endPoint x: 621, endPoint y: 124, distance: 94.5
click at [621, 124] on p "In order to send events, you'll need to instantiate the Inngest client. We reco…" at bounding box center [471, 121] width 350 height 37
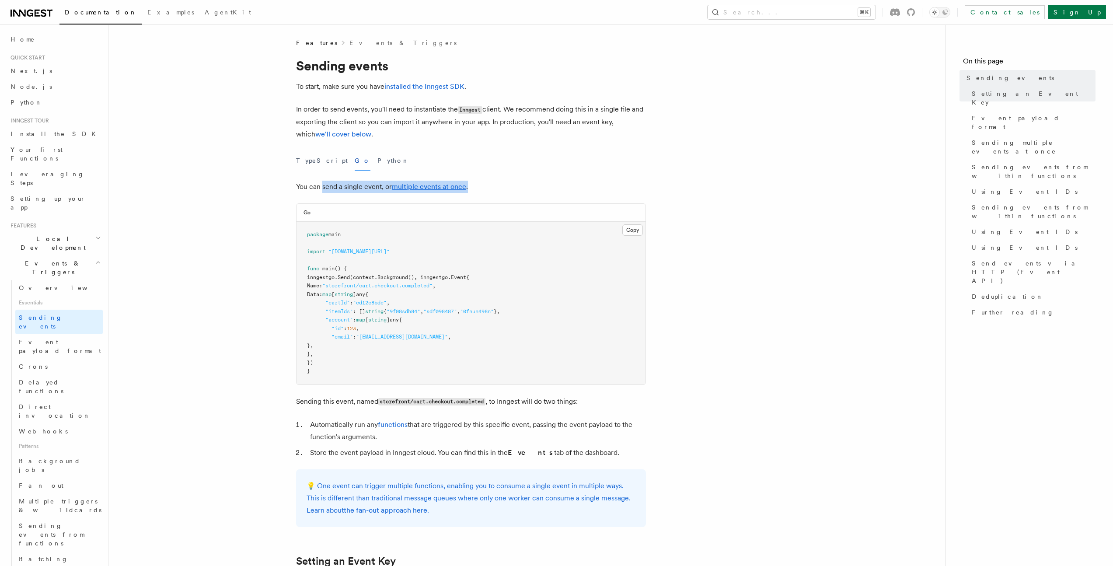
drag, startPoint x: 323, startPoint y: 189, endPoint x: 548, endPoint y: 187, distance: 224.9
click at [548, 187] on p "You can send a single event, or multiple events at once ." at bounding box center [471, 187] width 350 height 12
click at [378, 165] on button "Python" at bounding box center [394, 161] width 32 height 20
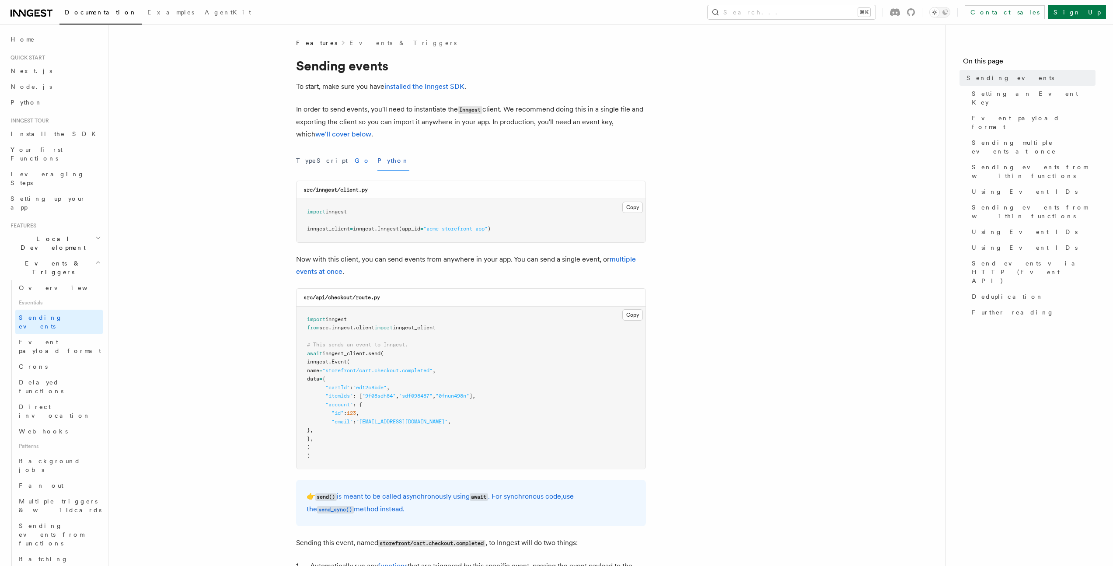
click at [355, 164] on button "Go" at bounding box center [363, 161] width 16 height 20
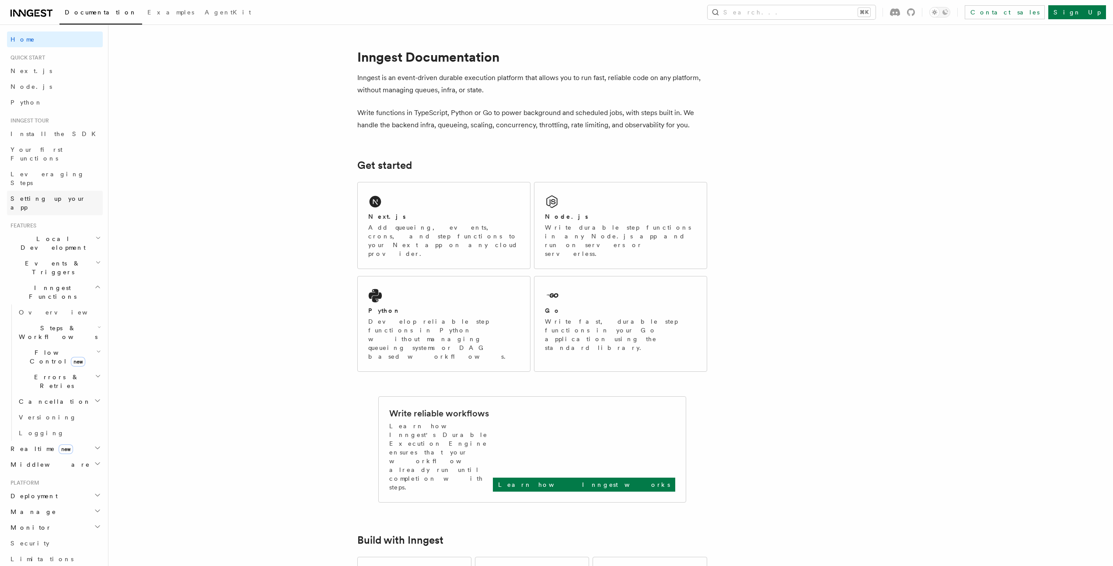
click at [39, 195] on span "Setting up your app" at bounding box center [47, 203] width 75 height 16
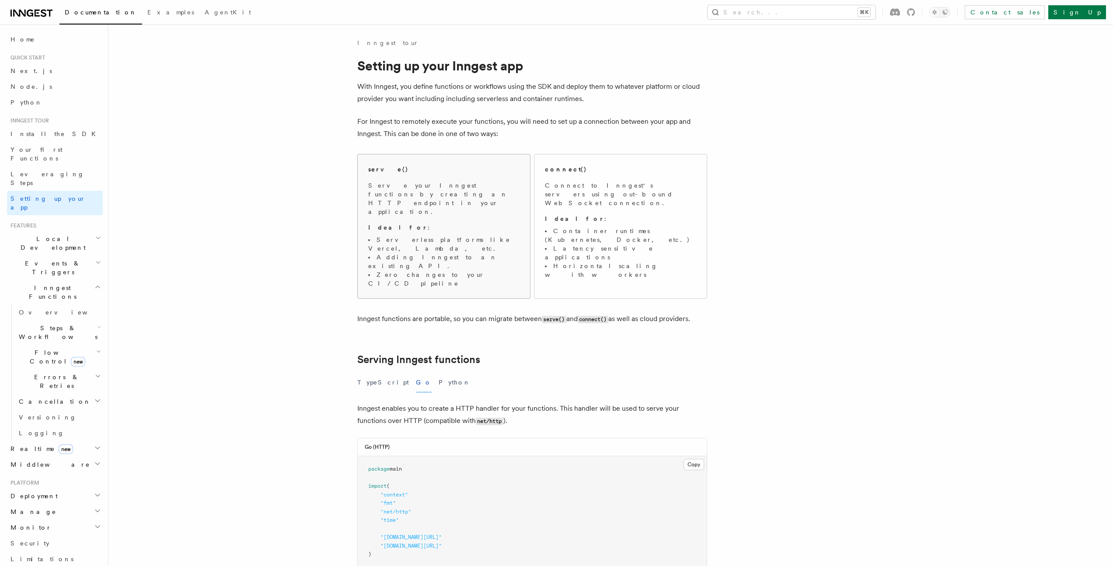
click at [409, 235] on li "Serverless platforms like Vercel, Lambda, etc." at bounding box center [443, 243] width 151 height 17
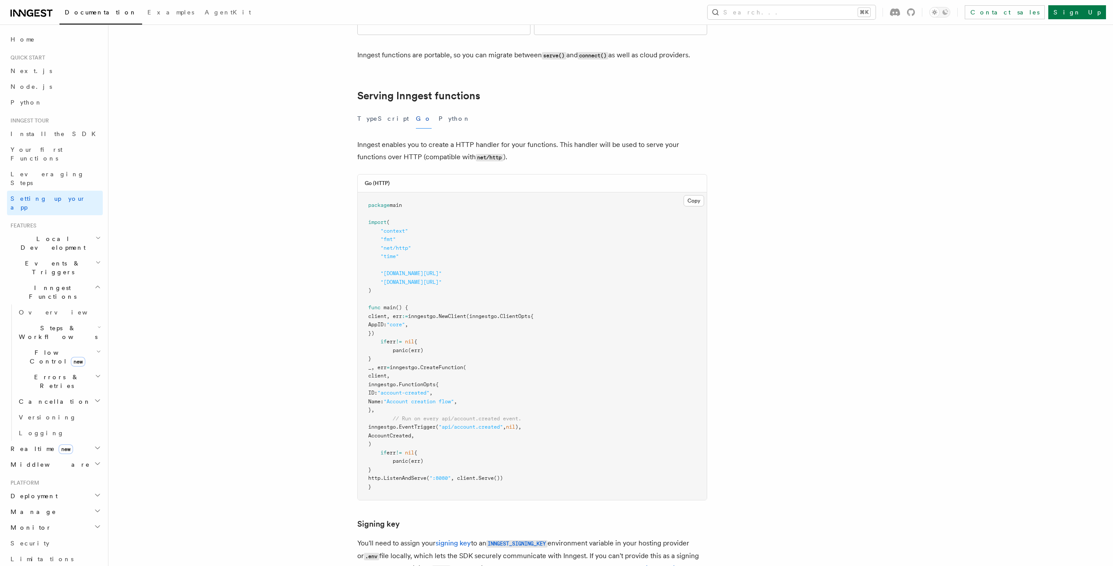
scroll to position [268, 0]
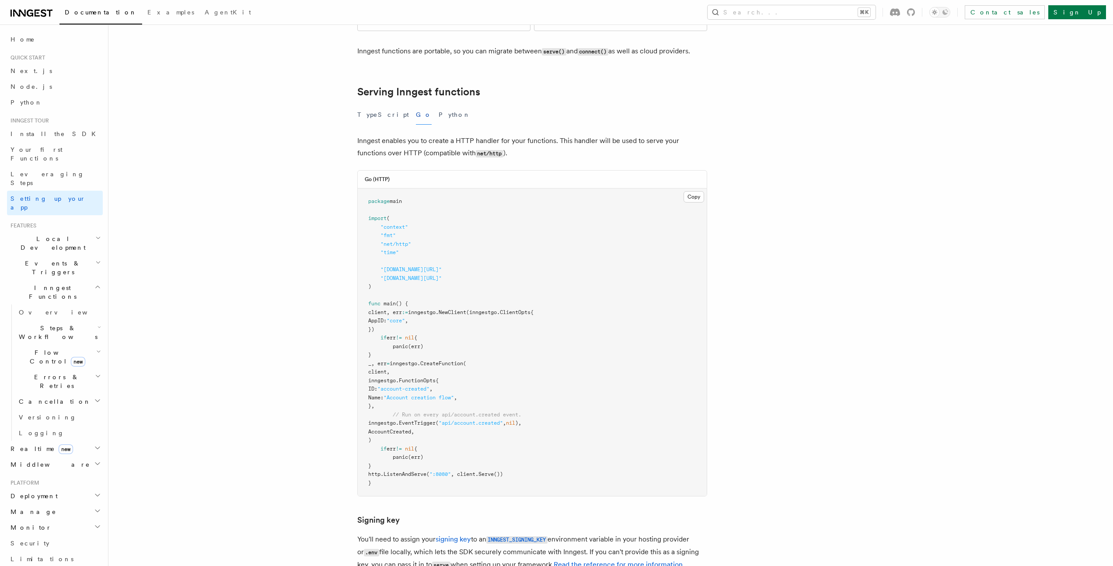
drag, startPoint x: 381, startPoint y: 269, endPoint x: 421, endPoint y: 308, distance: 56.3
click at [421, 308] on pre "package main import ( "context" "fmt" "net/http" "time" "github.com/inngest/inn…" at bounding box center [532, 343] width 349 height 308
copy code "client, err := inngestgo. NewClient (inngestgo.ClientOpts{ AppID: "core" , }) i…"
